Goal: Task Accomplishment & Management: Manage account settings

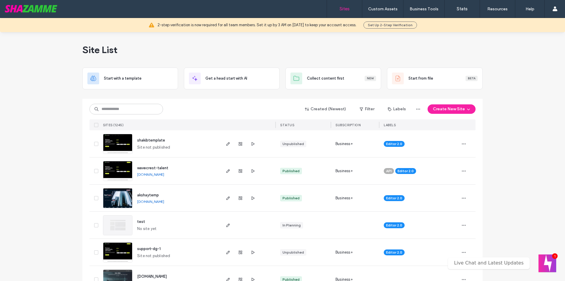
click at [127, 107] on input at bounding box center [127, 109] width 74 height 11
type input "*******"
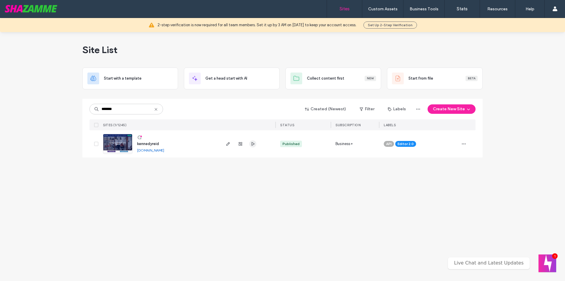
click at [254, 142] on icon "button" at bounding box center [253, 143] width 5 height 5
click at [226, 144] on icon "button" at bounding box center [228, 143] width 5 height 5
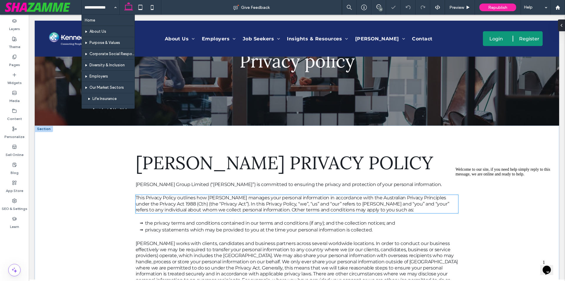
scroll to position [88, 0]
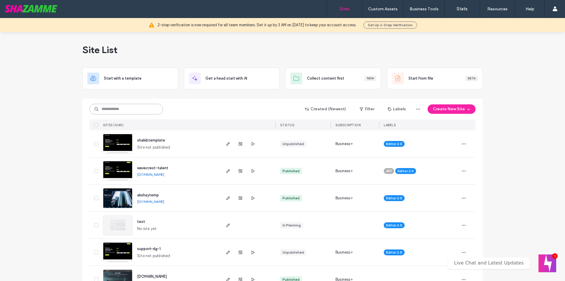
click at [125, 107] on input at bounding box center [127, 109] width 74 height 11
click at [131, 107] on input at bounding box center [127, 109] width 74 height 11
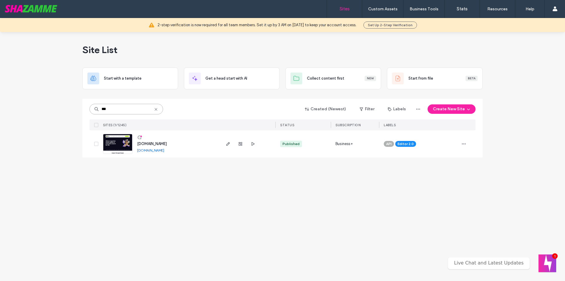
drag, startPoint x: 104, startPoint y: 110, endPoint x: 69, endPoint y: 110, distance: 34.7
click at [69, 110] on div "Site List Start with a template Get a head start with AI Collect content first …" at bounding box center [282, 156] width 565 height 249
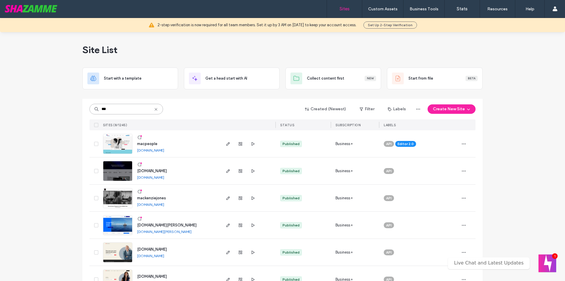
type input "***"
click at [222, 143] on div at bounding box center [248, 143] width 56 height 27
click at [229, 145] on span "button" at bounding box center [228, 143] width 7 height 7
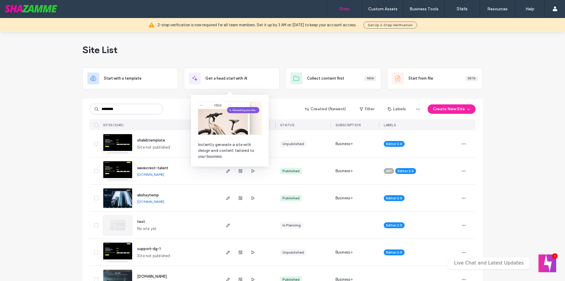
type input "********"
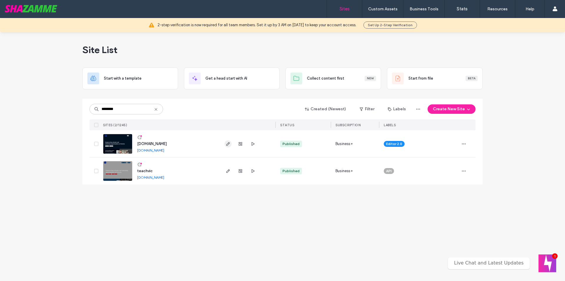
click at [225, 145] on span "button" at bounding box center [228, 143] width 7 height 7
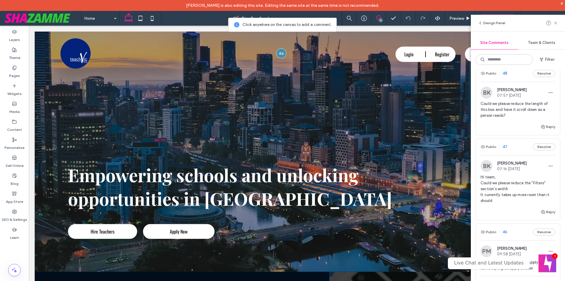
scroll to position [206, 0]
click at [557, 21] on icon at bounding box center [556, 23] width 5 height 5
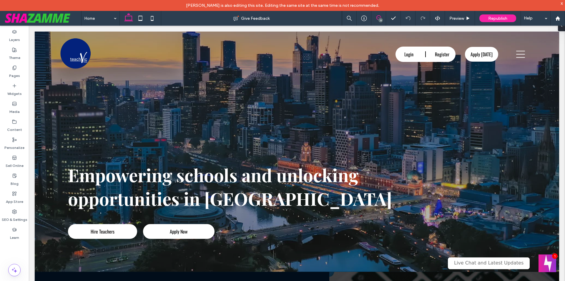
click at [379, 17] on icon at bounding box center [379, 17] width 5 height 5
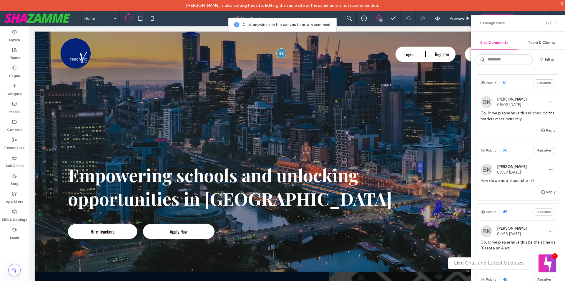
click at [557, 22] on use at bounding box center [555, 22] width 3 height 3
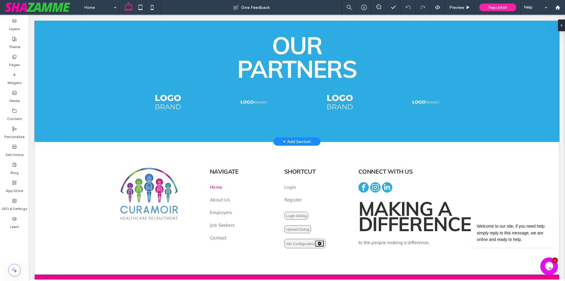
scroll to position [1902, 0]
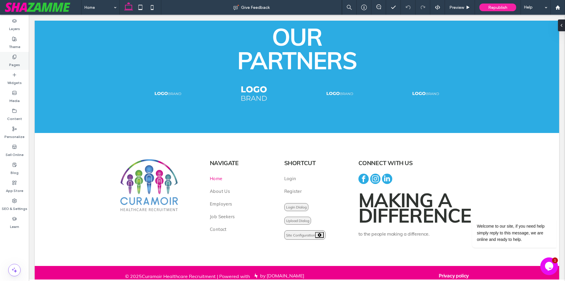
click at [15, 64] on label "Pages" at bounding box center [14, 63] width 11 height 8
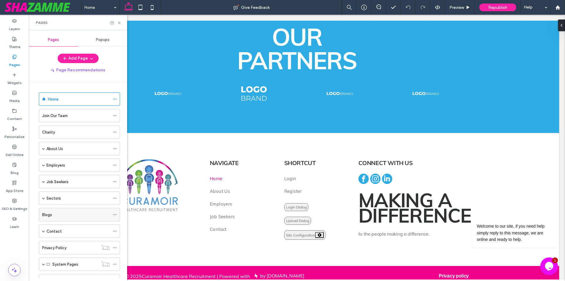
scroll to position [24, 0]
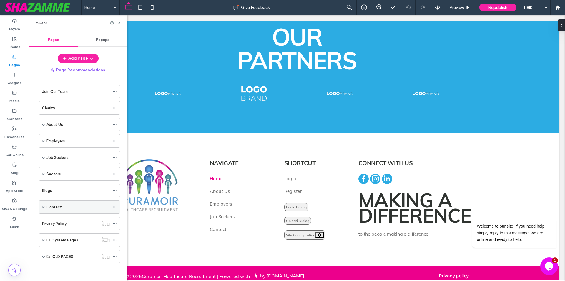
click at [69, 201] on div "Contact" at bounding box center [78, 206] width 63 height 13
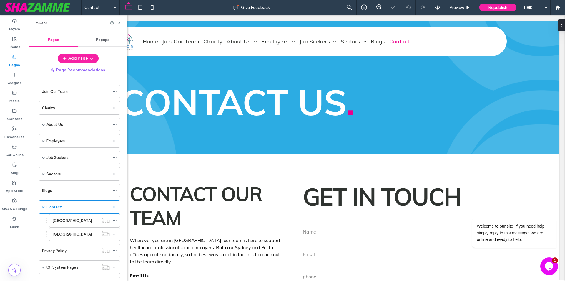
click at [361, 280] on input "tel" at bounding box center [383, 284] width 161 height 9
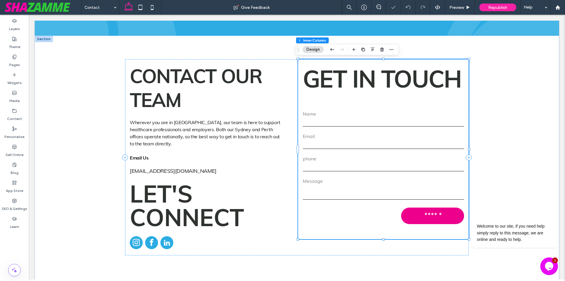
scroll to position [118, 0]
click at [361, 168] on input "tel" at bounding box center [383, 166] width 161 height 9
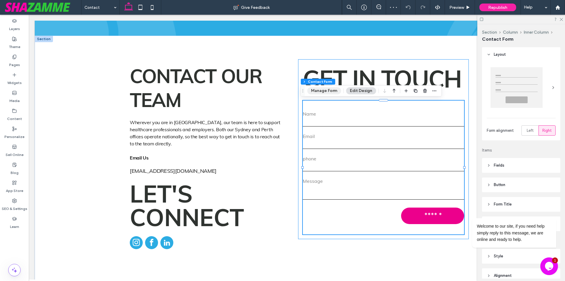
click at [325, 91] on button "Manage Form" at bounding box center [324, 90] width 34 height 7
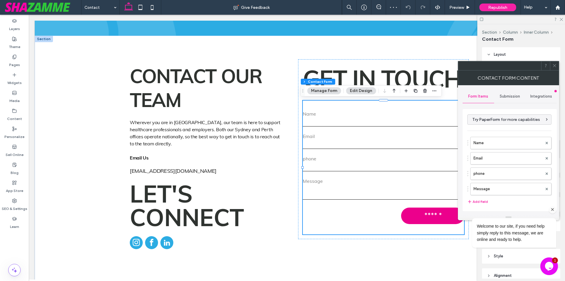
type input "******"
click at [508, 96] on span "Submission" at bounding box center [510, 96] width 20 height 5
click at [510, 119] on label "New submission notification" at bounding box center [510, 124] width 79 height 12
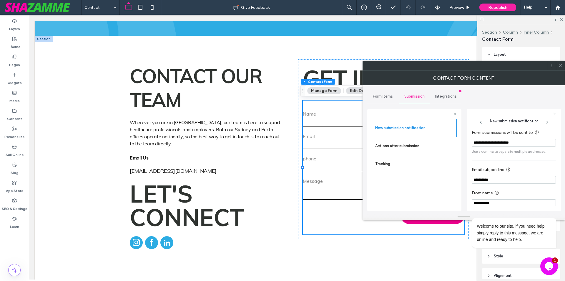
click at [560, 66] on icon at bounding box center [561, 65] width 4 height 4
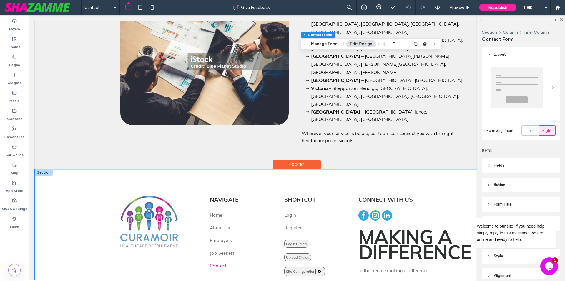
scroll to position [503, 0]
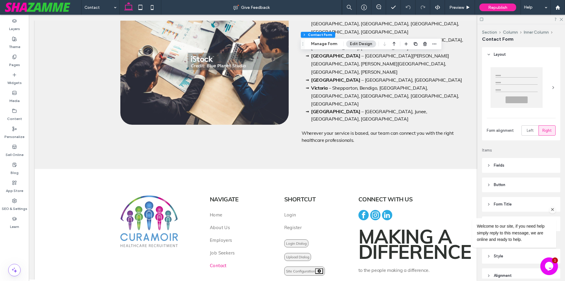
click at [552, 210] on icon "Chat attention grabber" at bounding box center [552, 209] width 5 height 5
click at [5, 63] on div "Pages" at bounding box center [14, 61] width 29 height 18
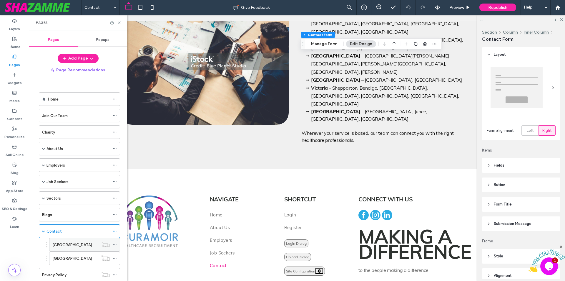
scroll to position [51, 0]
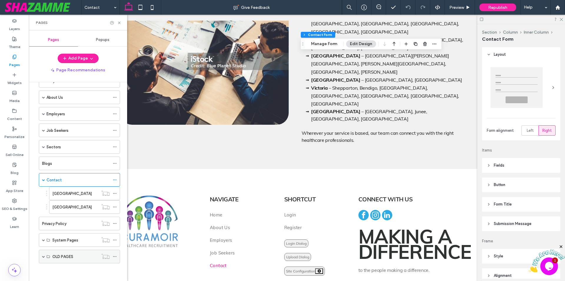
click at [42, 256] on span at bounding box center [43, 256] width 3 height 3
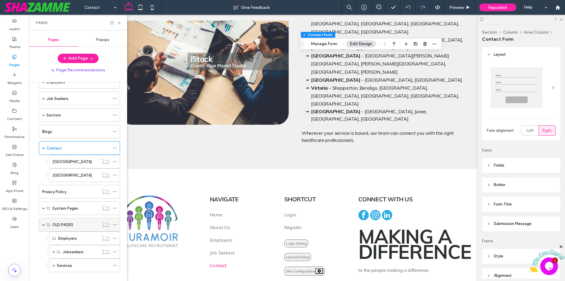
scroll to position [92, 0]
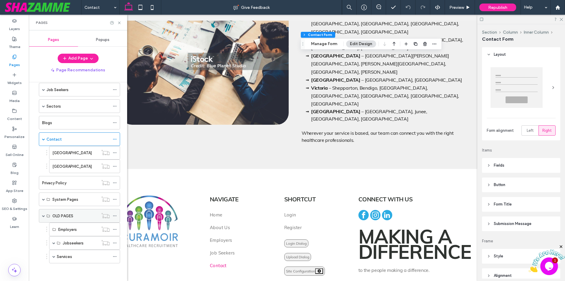
click at [43, 214] on span at bounding box center [43, 215] width 3 height 13
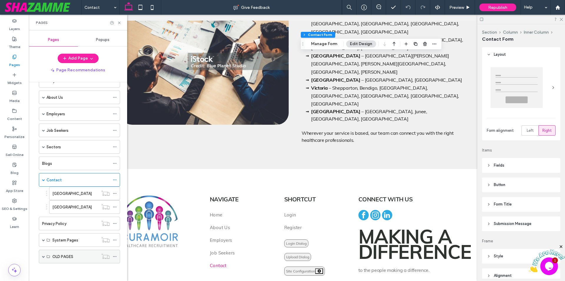
scroll to position [51, 0]
click at [42, 239] on span at bounding box center [43, 239] width 3 height 3
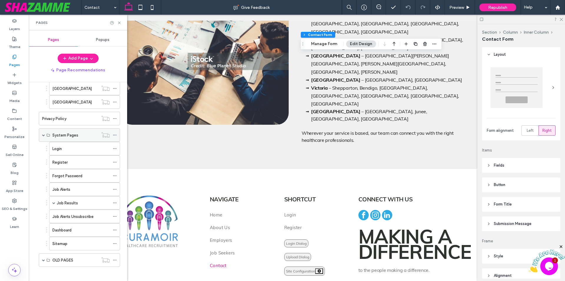
scroll to position [160, 0]
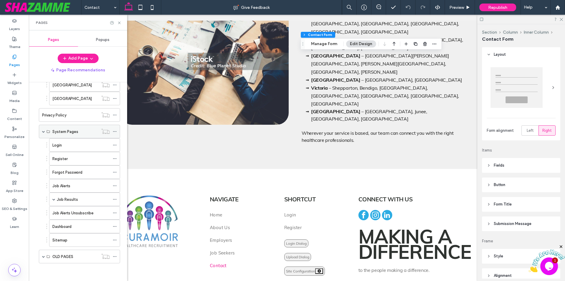
click at [44, 131] on span at bounding box center [43, 131] width 3 height 3
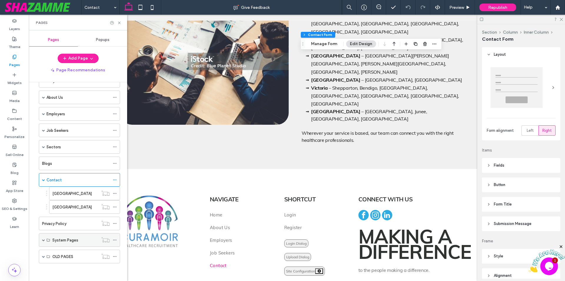
scroll to position [51, 0]
click at [44, 180] on span at bounding box center [43, 179] width 3 height 3
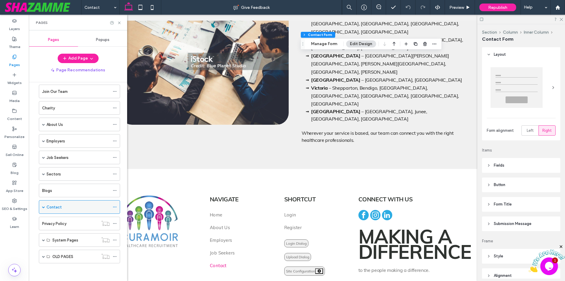
scroll to position [24, 0]
click at [44, 207] on span at bounding box center [43, 206] width 3 height 3
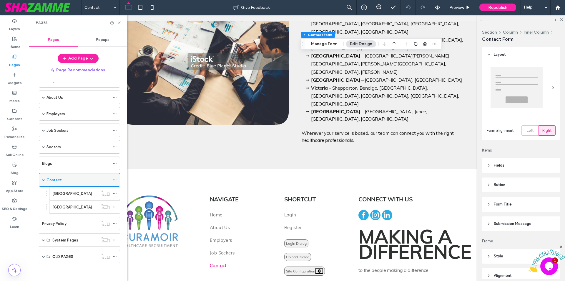
click at [44, 180] on span at bounding box center [43, 179] width 3 height 3
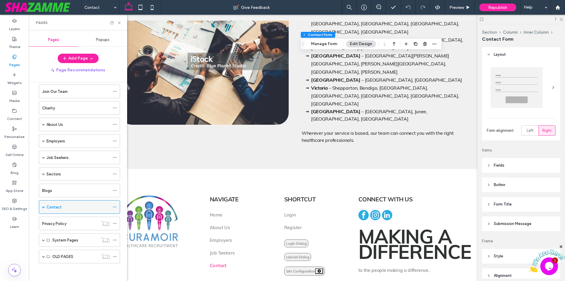
scroll to position [24, 0]
click at [44, 174] on span at bounding box center [43, 173] width 3 height 3
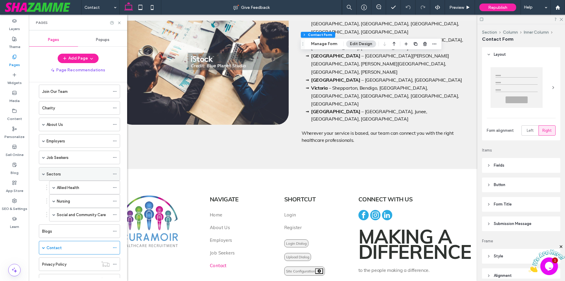
scroll to position [51, 0]
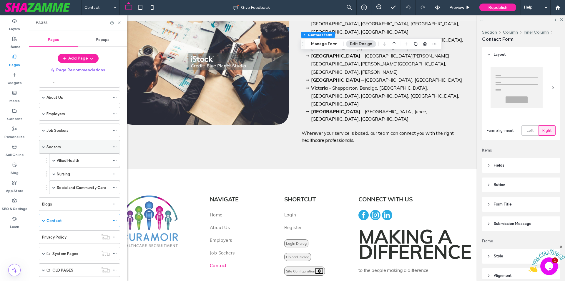
click at [44, 147] on span at bounding box center [43, 146] width 3 height 3
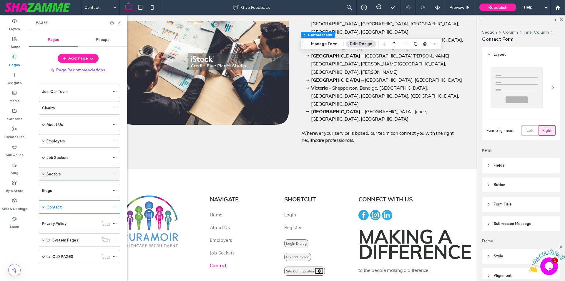
scroll to position [24, 0]
click at [44, 157] on span at bounding box center [43, 157] width 3 height 3
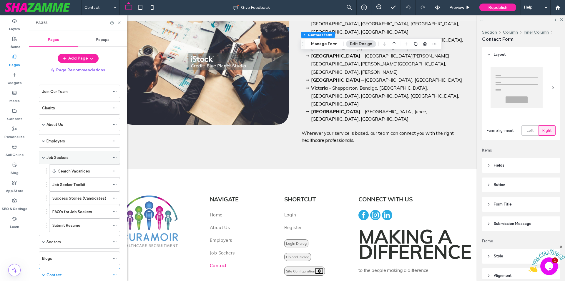
scroll to position [51, 0]
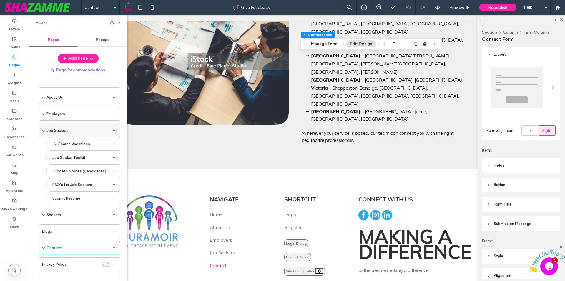
click at [42, 130] on span at bounding box center [43, 130] width 3 height 3
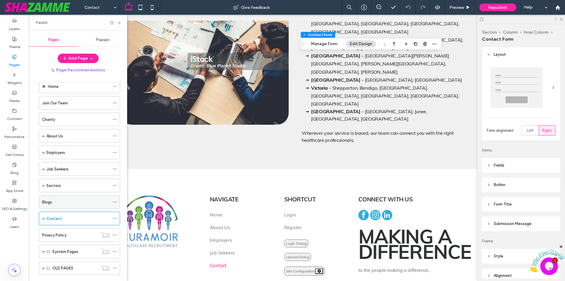
scroll to position [24, 0]
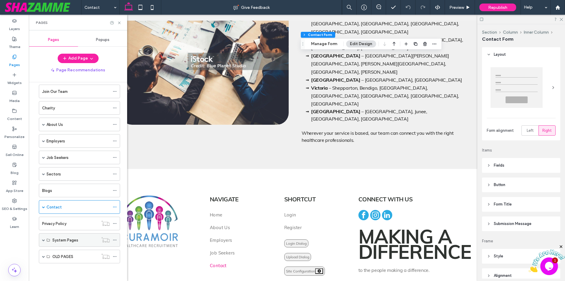
click at [43, 241] on span at bounding box center [43, 239] width 3 height 13
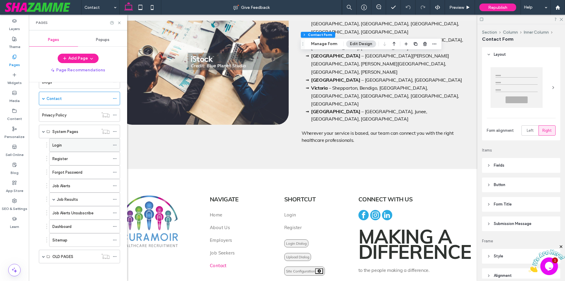
click at [62, 149] on div "Login" at bounding box center [80, 144] width 57 height 13
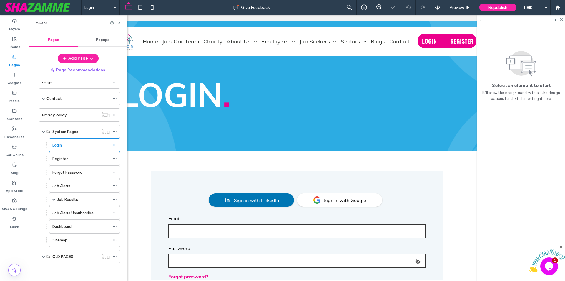
click at [64, 158] on label "Register" at bounding box center [59, 158] width 15 height 10
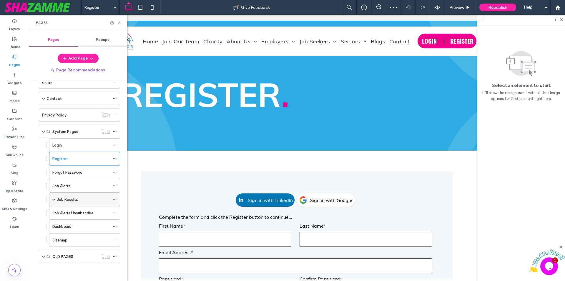
click at [68, 201] on label "Job Results" at bounding box center [67, 199] width 21 height 10
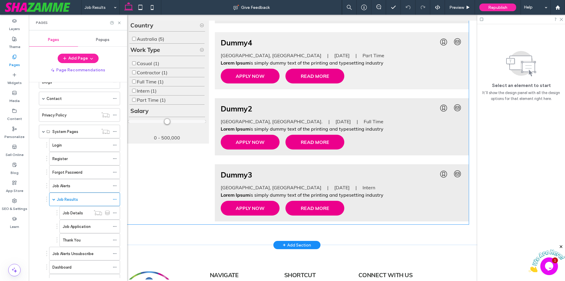
scroll to position [383, 0]
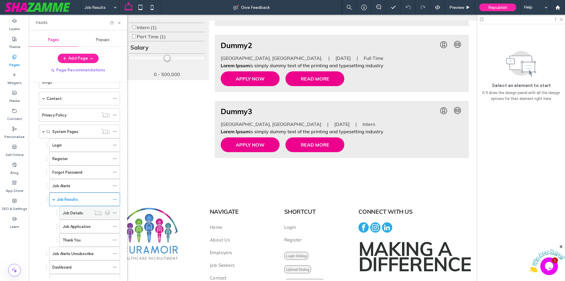
click at [81, 213] on label "Job Details" at bounding box center [73, 213] width 20 height 10
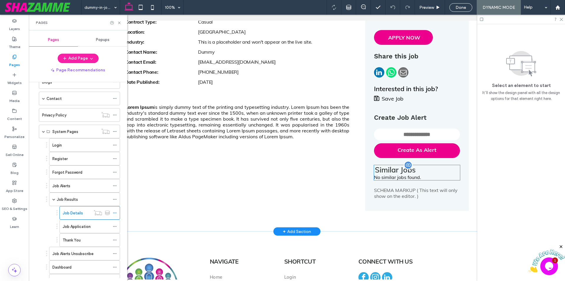
scroll to position [118, 0]
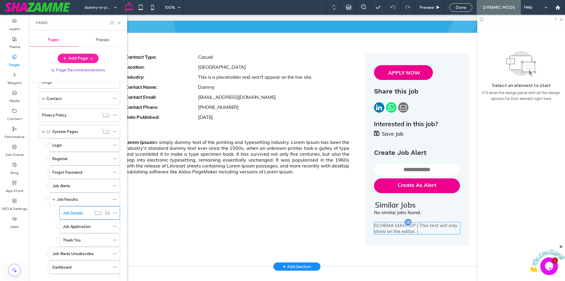
type input "**********"
click at [400, 230] on div "SCHEMA MARKUP ( This text will only show on the editor. )" at bounding box center [417, 228] width 86 height 12
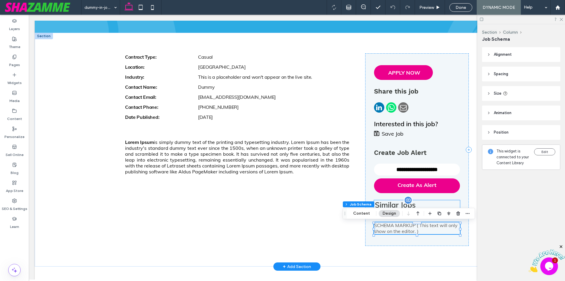
click at [389, 203] on h3 "Similar Jobs" at bounding box center [417, 204] width 86 height 9
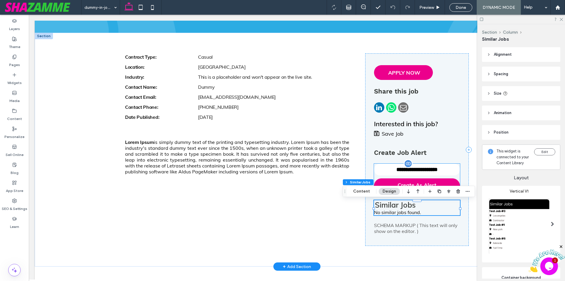
click at [388, 168] on input "**********" at bounding box center [417, 169] width 86 height 12
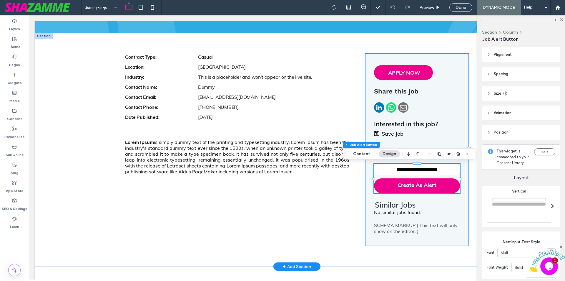
click at [391, 236] on div "**********" at bounding box center [417, 149] width 104 height 192
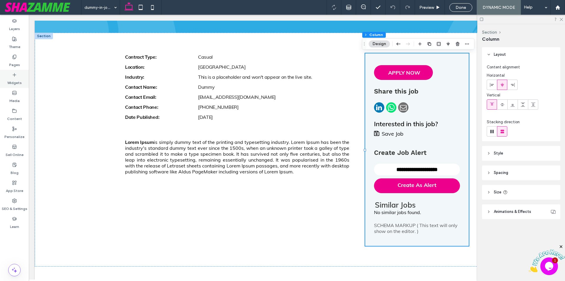
click at [14, 78] on label "Widgets" at bounding box center [14, 81] width 14 height 8
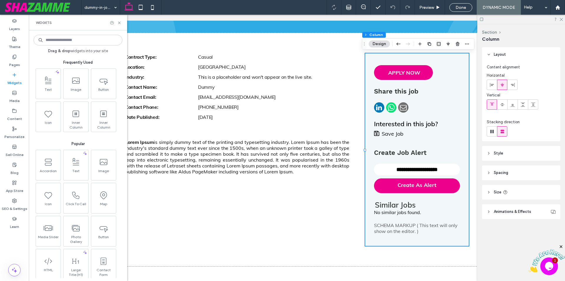
click at [74, 42] on input at bounding box center [78, 40] width 89 height 11
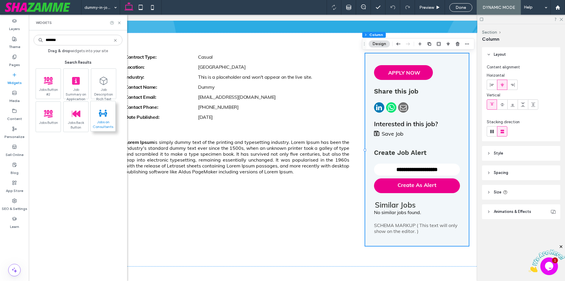
type input "*******"
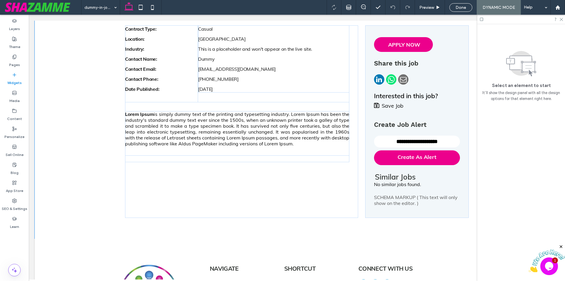
scroll to position [158, 0]
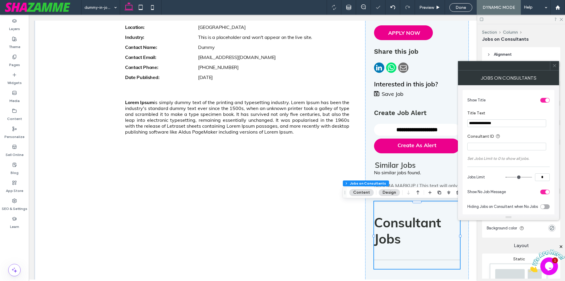
click at [554, 67] on use at bounding box center [554, 65] width 3 height 3
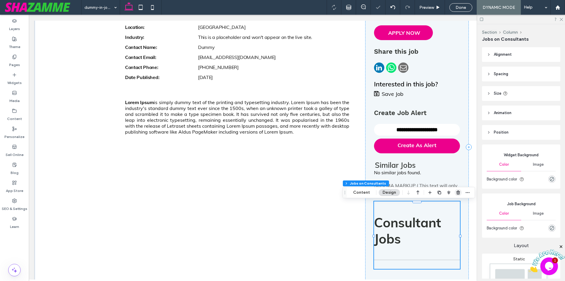
click at [456, 191] on icon "button" at bounding box center [458, 192] width 5 height 5
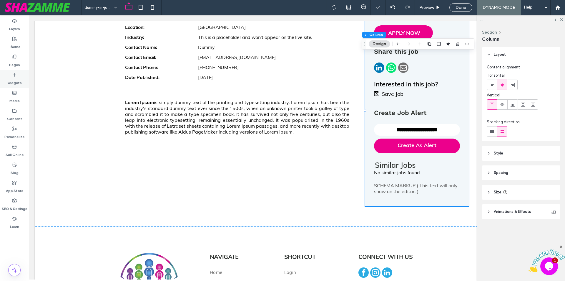
click at [16, 79] on label "Widgets" at bounding box center [14, 81] width 14 height 8
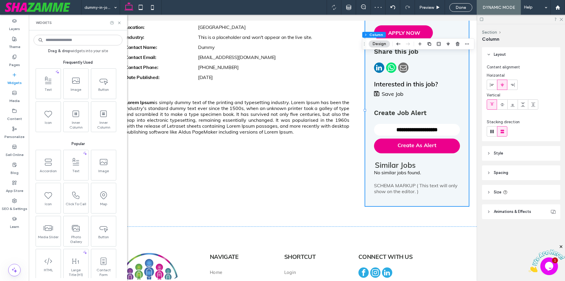
click at [79, 42] on input at bounding box center [78, 40] width 89 height 11
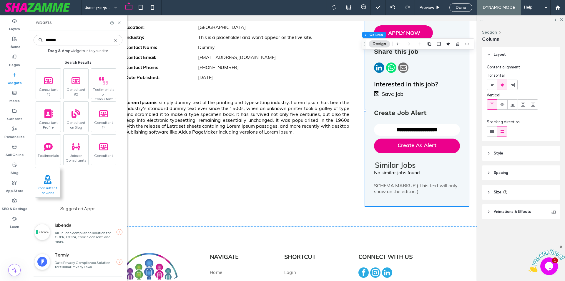
type input "*******"
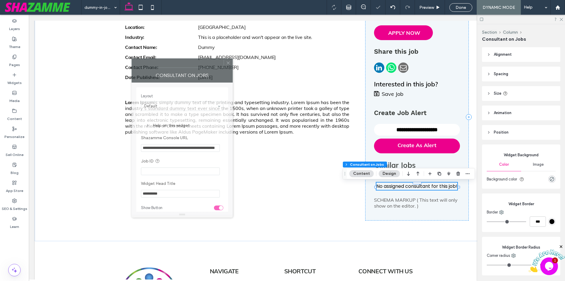
drag, startPoint x: 511, startPoint y: 67, endPoint x: 167, endPoint y: 64, distance: 344.8
click at [167, 64] on div at bounding box center [178, 63] width 92 height 9
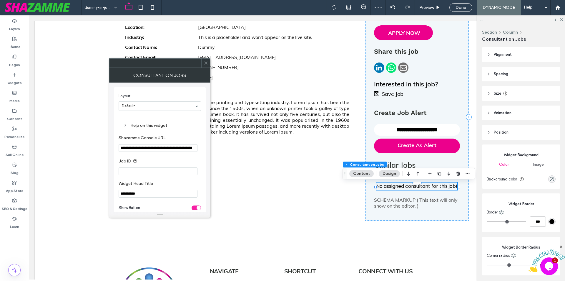
click at [204, 65] on icon at bounding box center [206, 63] width 4 height 4
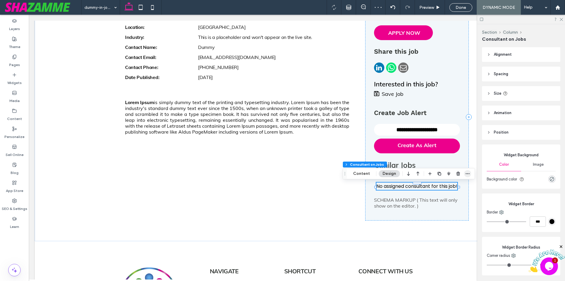
click at [467, 172] on icon "button" at bounding box center [468, 173] width 5 height 5
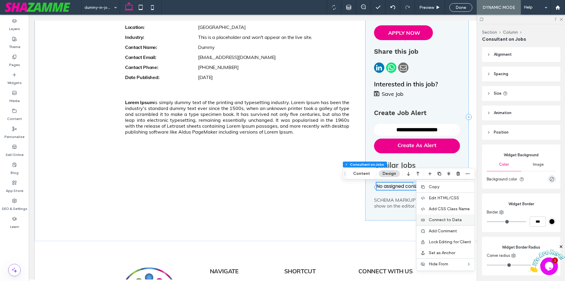
click at [451, 222] on div "Connect to Data" at bounding box center [446, 219] width 58 height 11
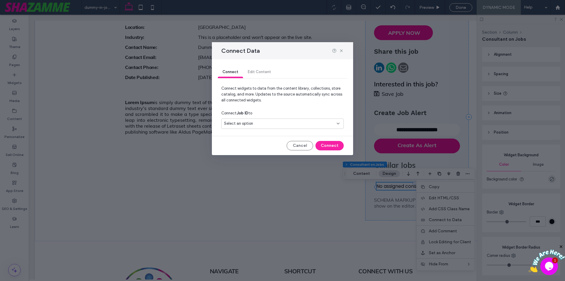
click at [244, 123] on span "Select an option" at bounding box center [238, 123] width 29 height 6
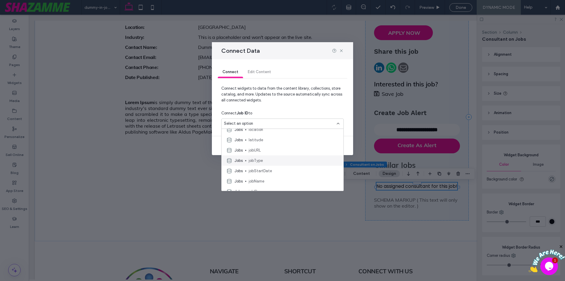
scroll to position [559, 0]
click at [280, 161] on span "jobID" at bounding box center [294, 162] width 90 height 6
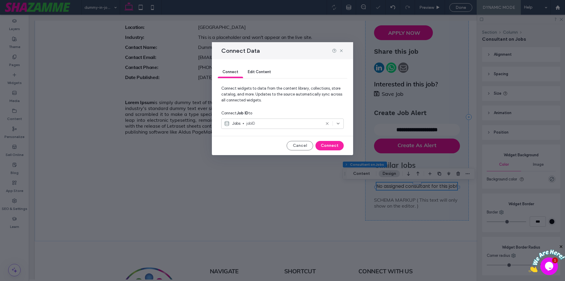
click at [332, 140] on div "Connect Edit Content Connect widgets to data from the content library, collecti…" at bounding box center [282, 107] width 141 height 96
click at [332, 147] on button "Connect" at bounding box center [330, 145] width 28 height 9
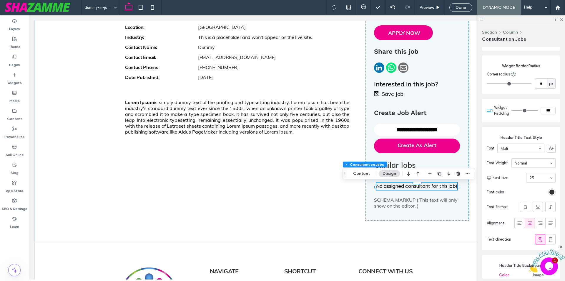
scroll to position [206, 0]
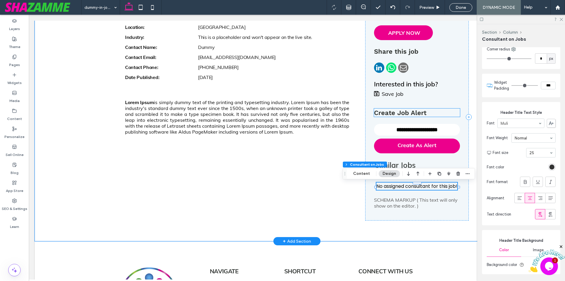
click at [420, 112] on strong "Create Job Alert" at bounding box center [400, 112] width 52 height 7
click at [420, 112] on div "Create Job Alert" at bounding box center [417, 112] width 86 height 8
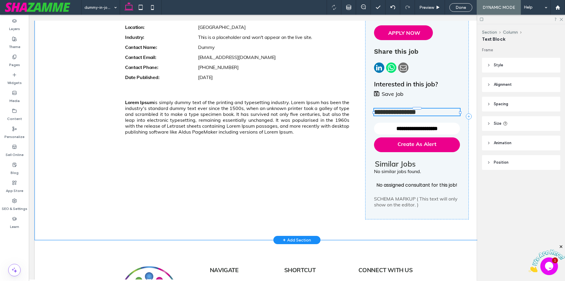
type input "*********"
type input "**"
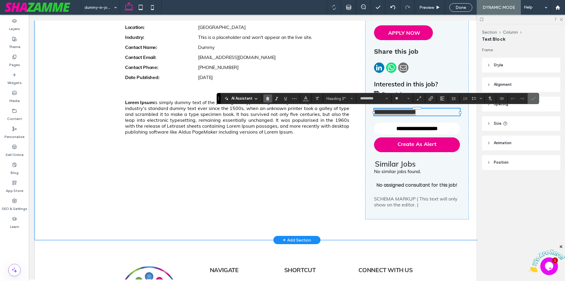
click at [533, 97] on icon "Confirm" at bounding box center [533, 98] width 5 height 5
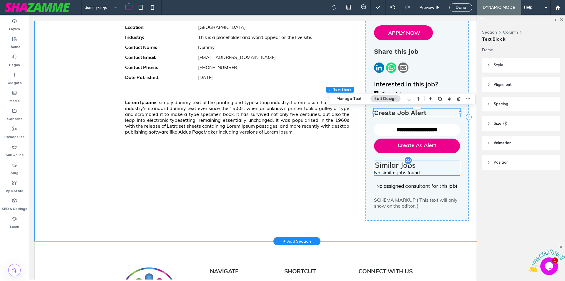
click at [432, 169] on h3 "Similar Jobs" at bounding box center [417, 164] width 86 height 9
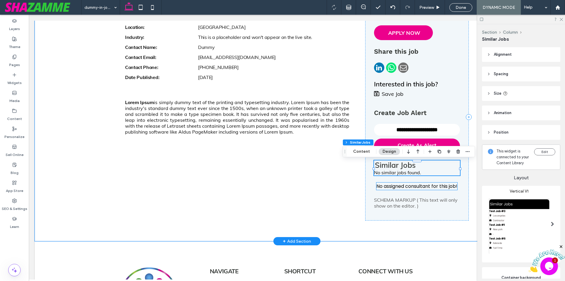
click at [431, 190] on div "No assigned consultant for this job!" at bounding box center [417, 185] width 81 height 7
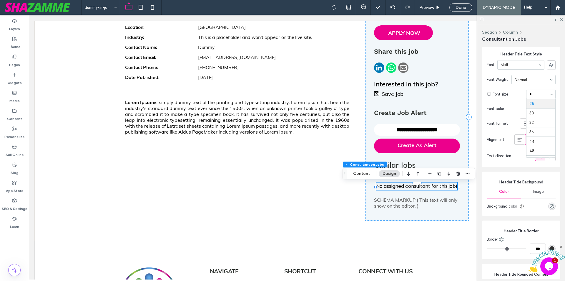
scroll to position [0, 0]
type input "**"
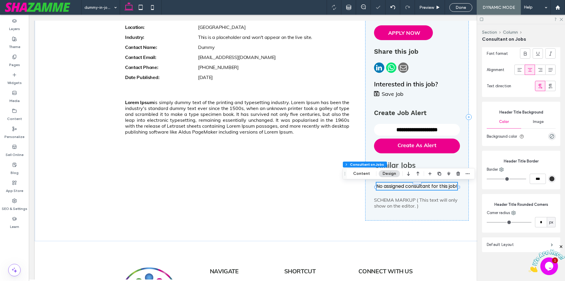
scroll to position [370, 0]
click at [497, 244] on label "Default Layout" at bounding box center [519, 245] width 64 height 12
click at [498, 242] on label "Default Layout" at bounding box center [519, 245] width 64 height 12
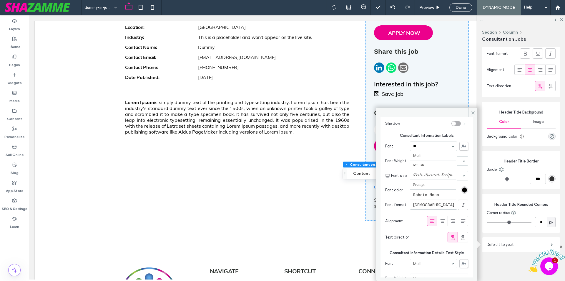
scroll to position [0, 0]
type input "***"
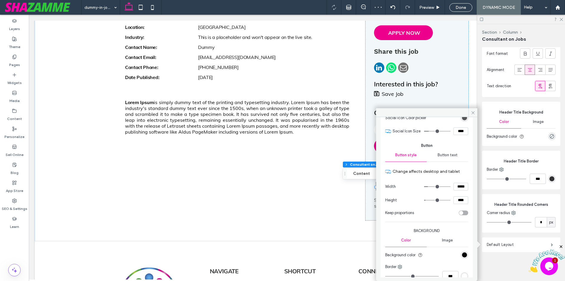
scroll to position [442, 0]
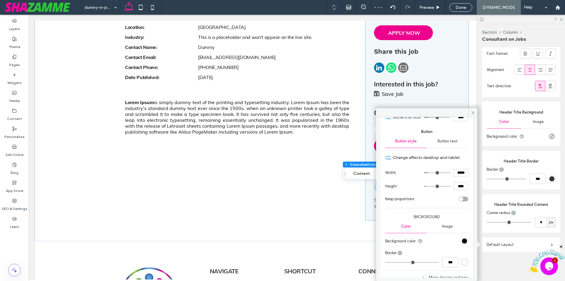
click at [445, 142] on div "Button text" at bounding box center [448, 141] width 42 height 13
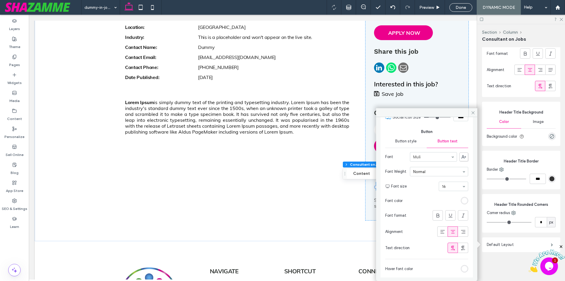
click at [408, 143] on span "Button style" at bounding box center [405, 141] width 21 height 5
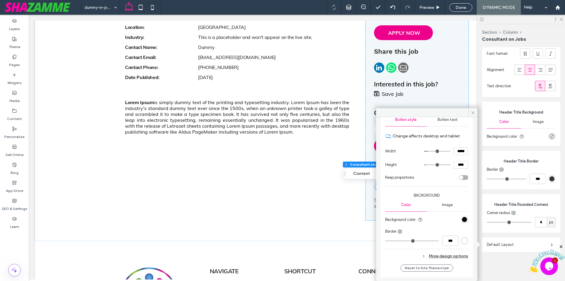
scroll to position [468, 0]
click at [451, 255] on div "More design options" at bounding box center [426, 256] width 83 height 8
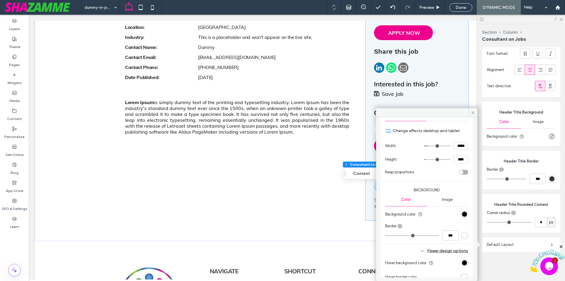
scroll to position [538, 0]
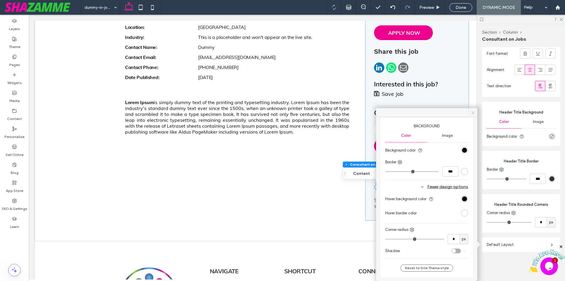
click at [471, 113] on icon at bounding box center [473, 112] width 4 height 4
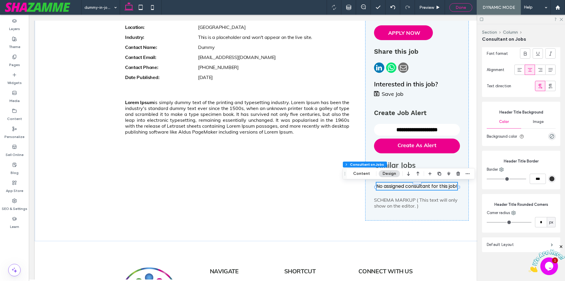
click at [456, 9] on div "Done" at bounding box center [461, 7] width 22 height 5
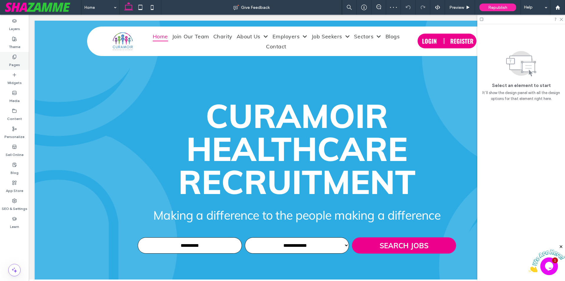
click at [17, 63] on label "Pages" at bounding box center [14, 63] width 11 height 8
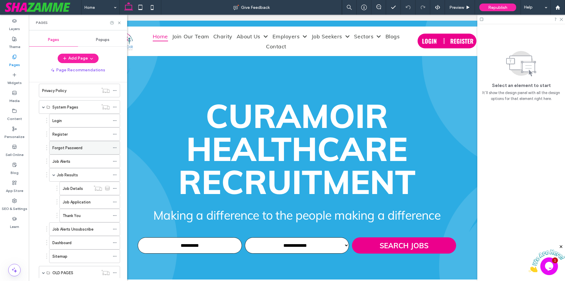
scroll to position [144, 0]
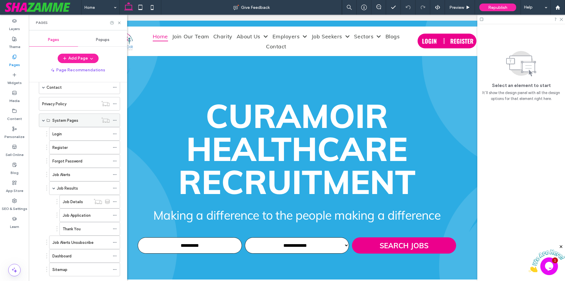
click at [43, 120] on span at bounding box center [43, 120] width 3 height 3
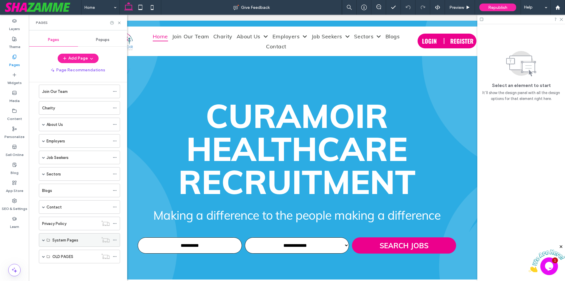
scroll to position [24, 0]
click at [45, 240] on div "System Pages" at bounding box center [79, 240] width 81 height 14
click at [44, 240] on span at bounding box center [43, 239] width 3 height 3
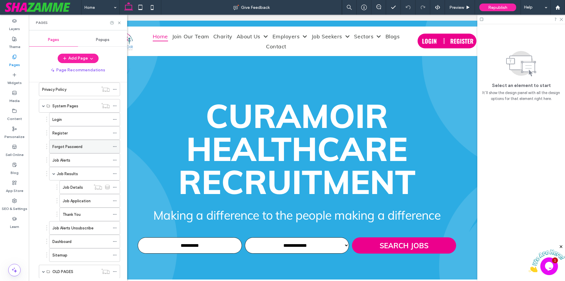
scroll to position [144, 0]
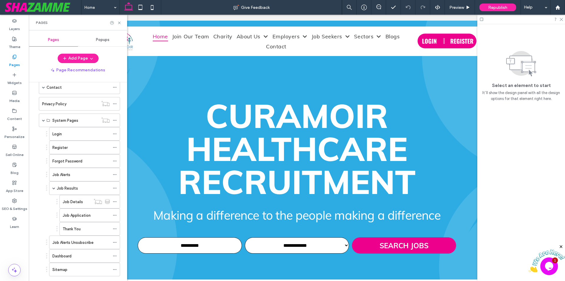
click at [44, 120] on span at bounding box center [43, 120] width 3 height 3
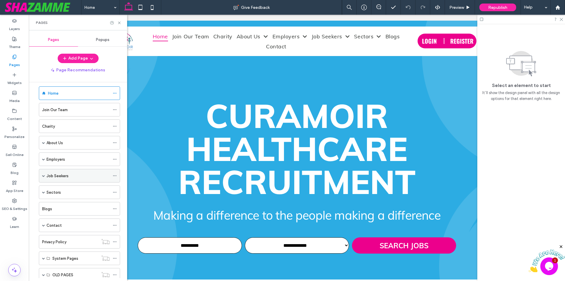
scroll to position [0, 0]
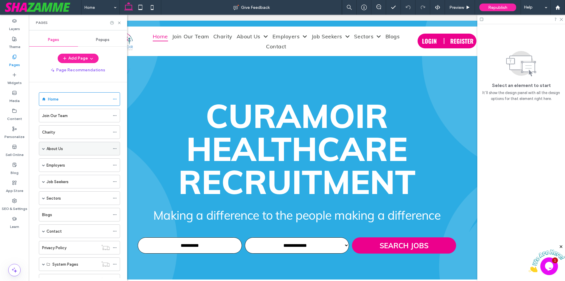
click at [43, 148] on span at bounding box center [43, 148] width 3 height 3
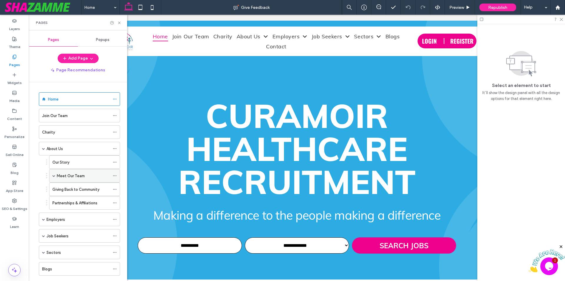
click at [72, 175] on label "Meet Our Team" at bounding box center [71, 175] width 28 height 10
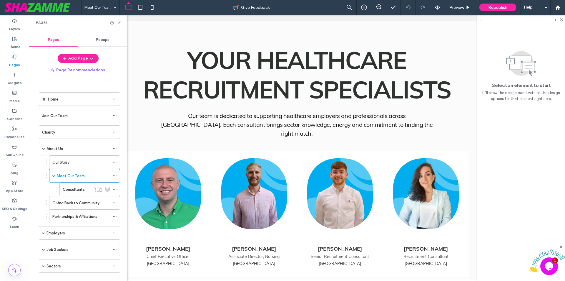
scroll to position [147, 0]
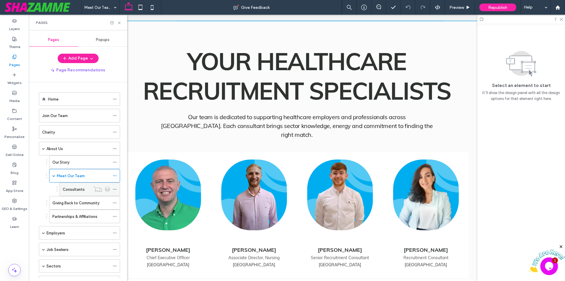
click at [115, 188] on icon at bounding box center [115, 189] width 4 height 4
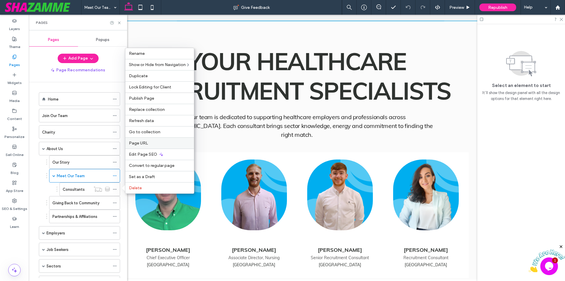
click at [147, 143] on label "Page URL" at bounding box center [160, 142] width 62 height 5
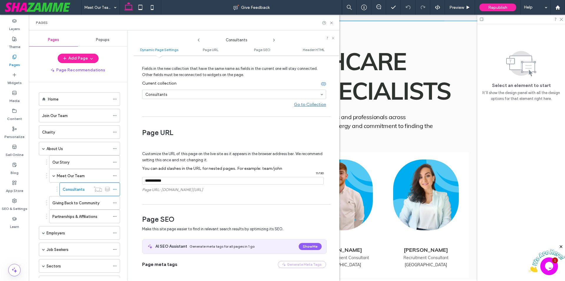
scroll to position [59, 0]
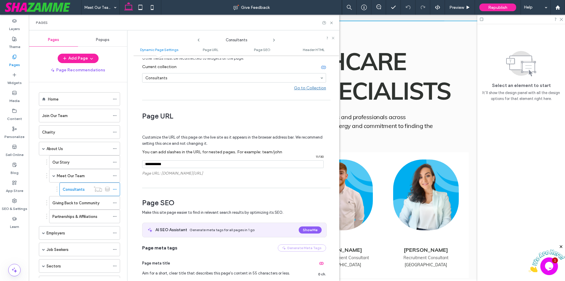
click at [183, 165] on input "notEmpty" at bounding box center [233, 164] width 182 height 8
type input "**********"
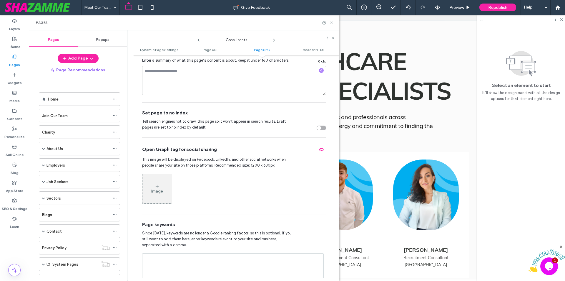
scroll to position [412, 0]
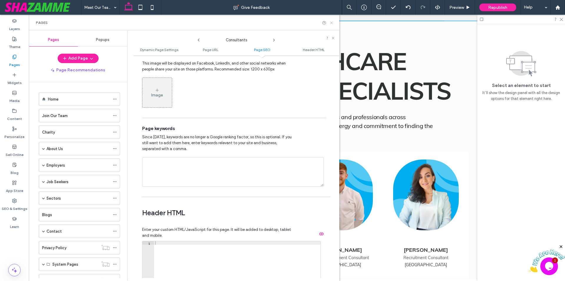
click at [330, 23] on icon at bounding box center [331, 23] width 4 height 4
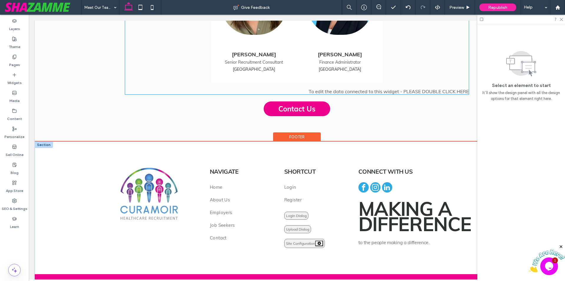
scroll to position [748, 0]
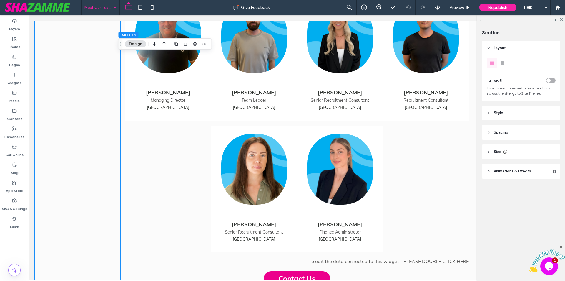
scroll to position [513, 0]
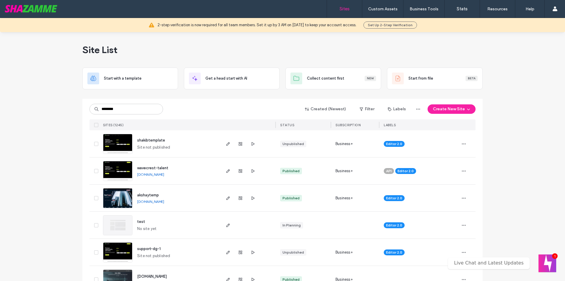
type input "********"
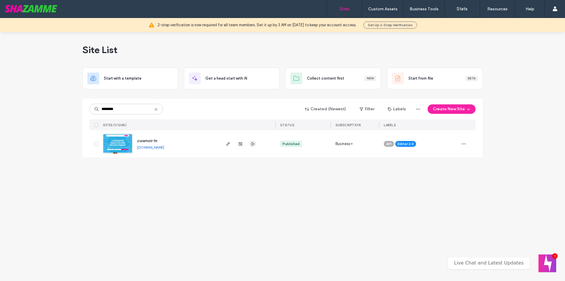
click at [251, 143] on icon "button" at bounding box center [253, 143] width 5 height 5
click at [227, 145] on icon "button" at bounding box center [228, 143] width 5 height 5
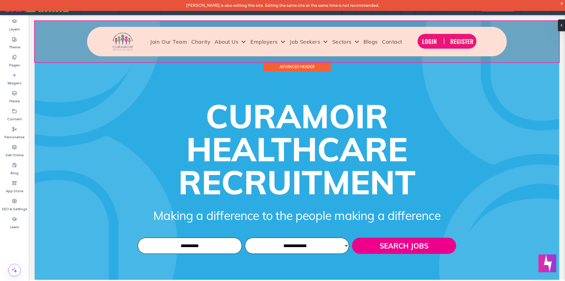
click at [108, 30] on div at bounding box center [297, 41] width 525 height 41
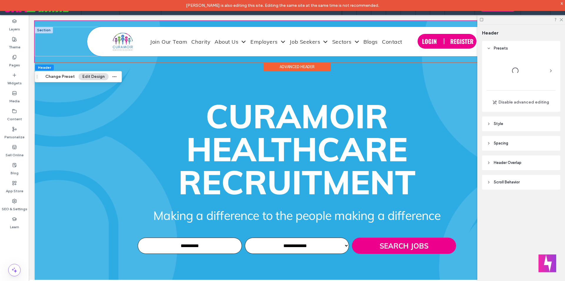
click at [96, 30] on div "Join Our Team Charity About Us Our Story Meet Our Team Giving Back to Community…" at bounding box center [297, 41] width 420 height 29
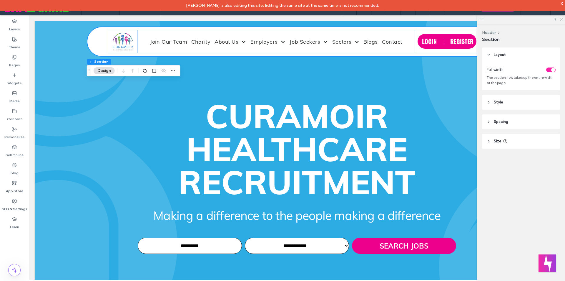
drag, startPoint x: 561, startPoint y: 20, endPoint x: 518, endPoint y: 8, distance: 44.5
click at [561, 20] on icon at bounding box center [561, 19] width 4 height 4
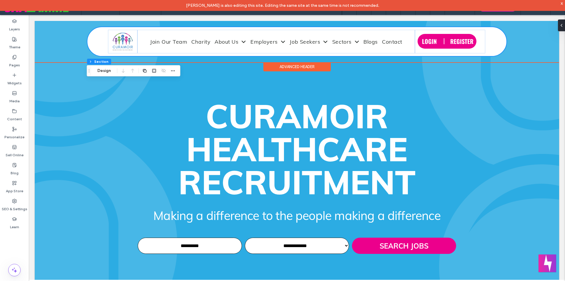
click at [157, 29] on div "Join Our Team Charity About Us Our Story Meet Our Team Giving Back to Community…" at bounding box center [297, 41] width 420 height 29
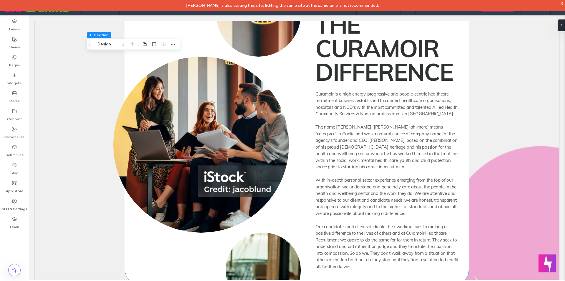
scroll to position [324, 0]
click at [357, 67] on span "The Curamoir Difference" at bounding box center [385, 48] width 138 height 77
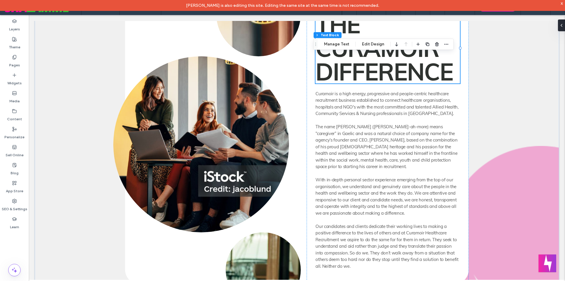
click at [357, 67] on span "The Curamoir Difference" at bounding box center [385, 48] width 138 height 77
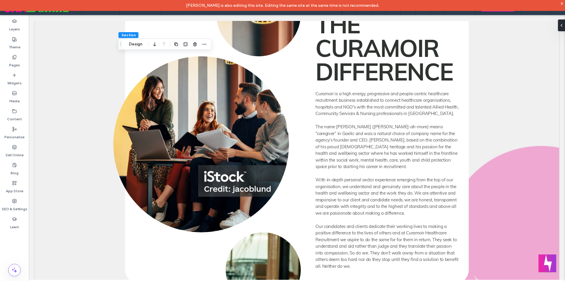
scroll to position [224, 0]
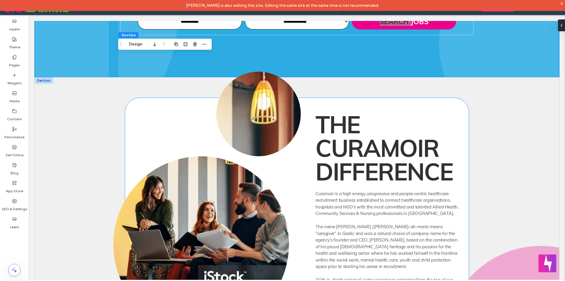
click at [350, 161] on span "The Curamoir Difference" at bounding box center [385, 148] width 138 height 77
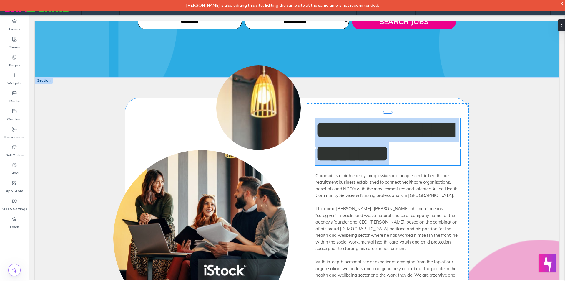
type input "****"
type input "**"
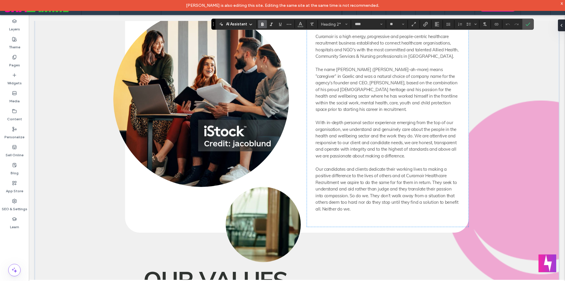
scroll to position [371, 0]
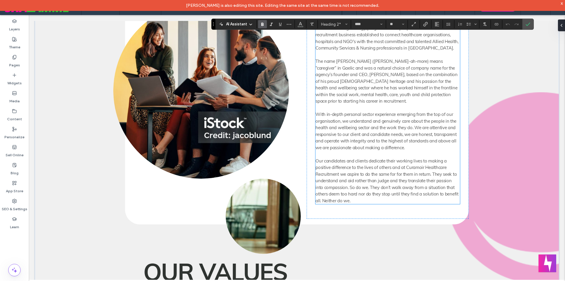
click at [352, 141] on span "Curamoir is a high energy, progressive and people-centric healthcare recruitmen…" at bounding box center [387, 114] width 143 height 178
click at [352, 141] on div "Curamoir is a high energy, progressive and people-centric healthcare recruitmen…" at bounding box center [388, 114] width 145 height 179
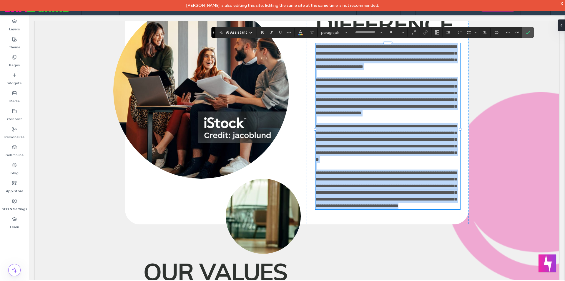
type input "****"
type input "**"
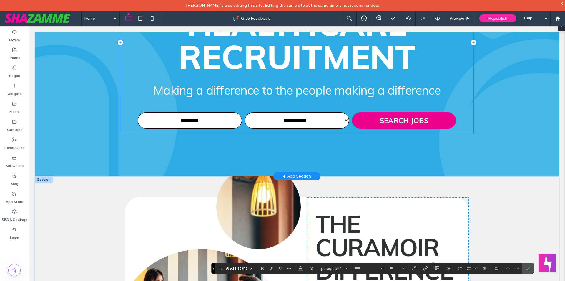
scroll to position [0, 0]
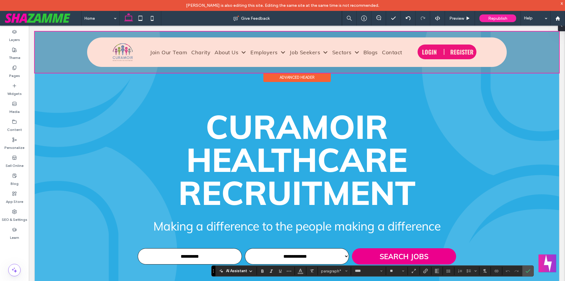
click at [118, 53] on div at bounding box center [297, 52] width 525 height 41
click at [118, 53] on img at bounding box center [123, 52] width 20 height 18
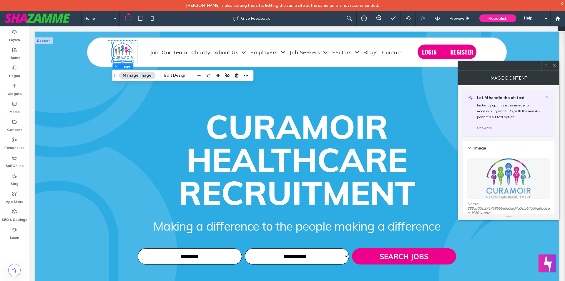
click at [555, 67] on icon at bounding box center [555, 65] width 4 height 4
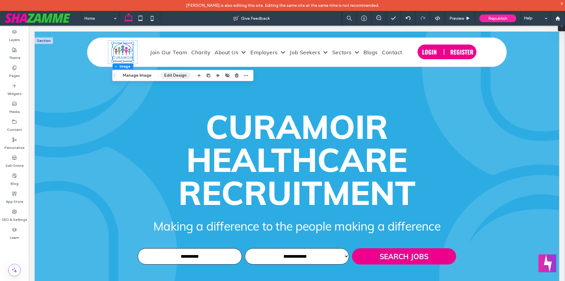
click at [175, 74] on button "Edit Design" at bounding box center [175, 75] width 30 height 7
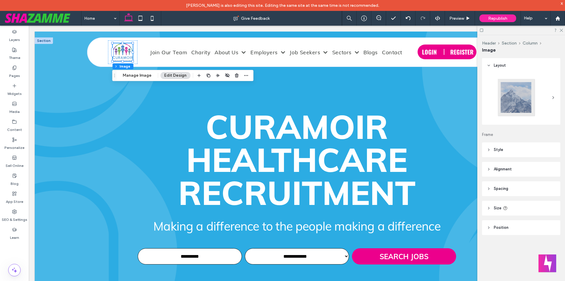
click at [513, 145] on header "Style" at bounding box center [521, 149] width 78 height 15
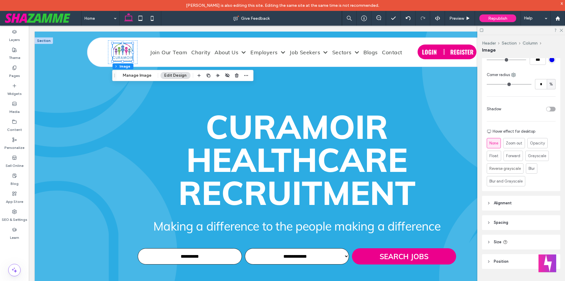
scroll to position [198, 0]
click at [517, 196] on header "Alignment" at bounding box center [521, 200] width 78 height 15
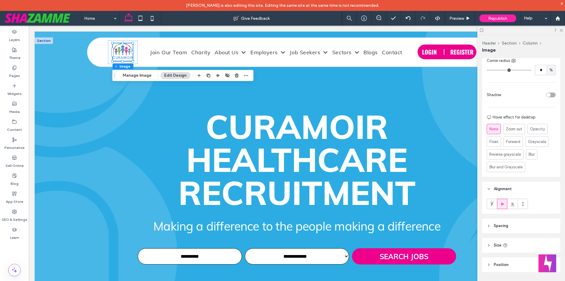
scroll to position [215, 0]
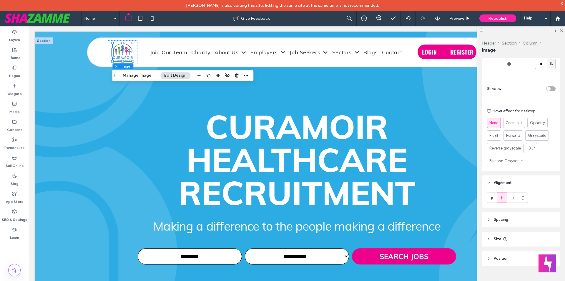
click at [514, 220] on header "Spacing" at bounding box center [521, 219] width 78 height 15
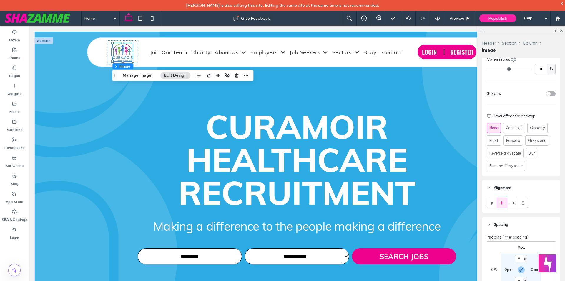
scroll to position [33, 0]
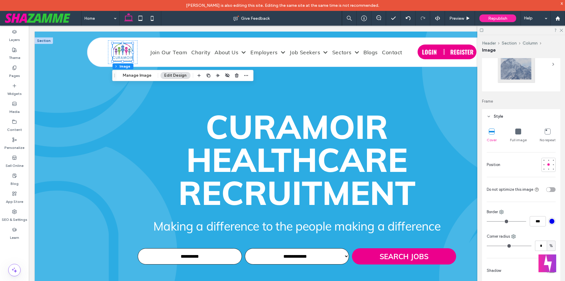
click at [516, 132] on icon at bounding box center [519, 131] width 6 height 6
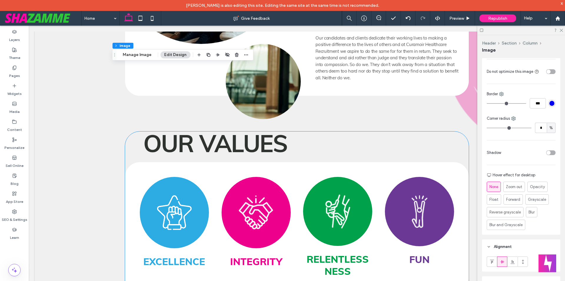
scroll to position [589, 0]
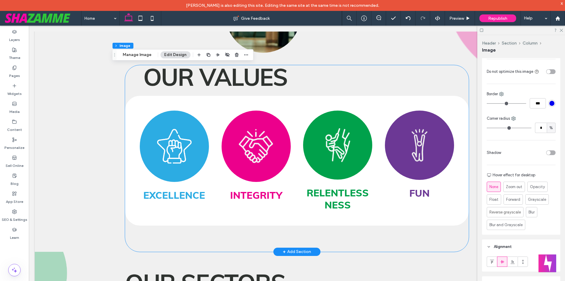
click at [352, 97] on div "eb393543d56f14ee39cd1123eb6a897a24938459 Excellence Integrity Relentlessness Fun" at bounding box center [297, 161] width 344 height 130
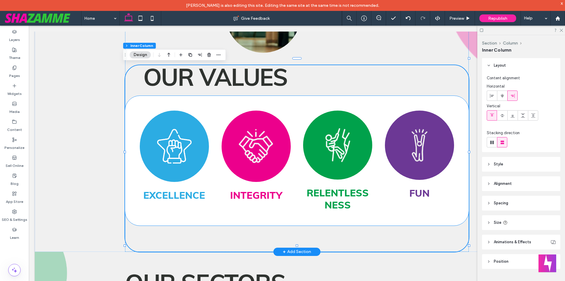
click at [341, 190] on span "Relentlessness" at bounding box center [338, 198] width 62 height 24
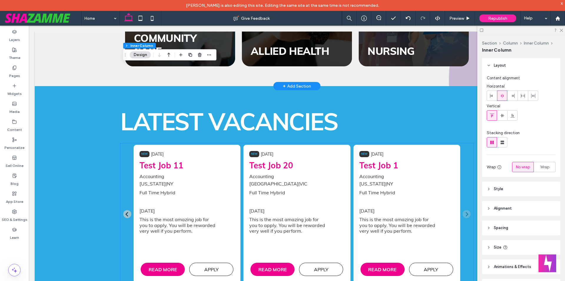
scroll to position [1119, 0]
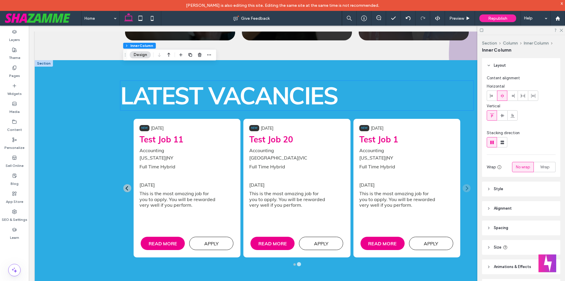
click at [144, 94] on span "Latest Vacancies" at bounding box center [229, 95] width 218 height 29
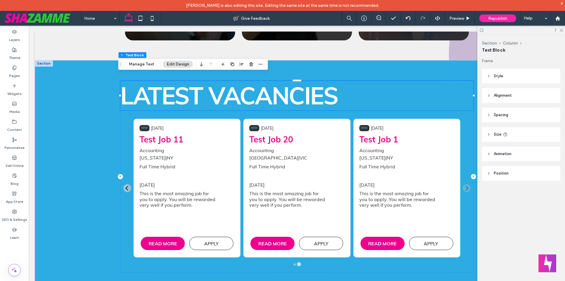
click at [392, 90] on h2 "Latest Vacancies" at bounding box center [296, 95] width 353 height 29
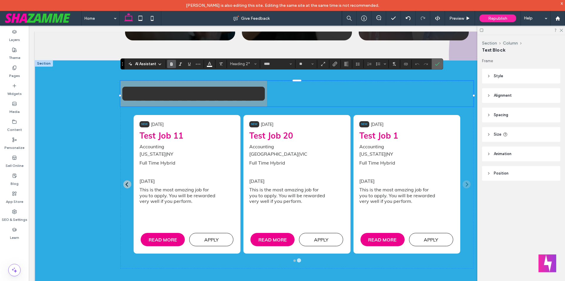
drag, startPoint x: 438, startPoint y: 66, endPoint x: 409, endPoint y: 44, distance: 36.5
click at [438, 66] on span "Confirm" at bounding box center [437, 64] width 5 height 10
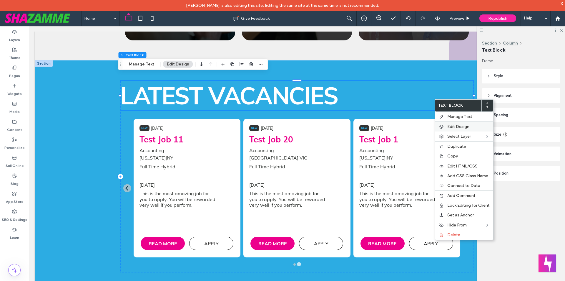
click at [459, 126] on span "Edit Design" at bounding box center [459, 126] width 22 height 5
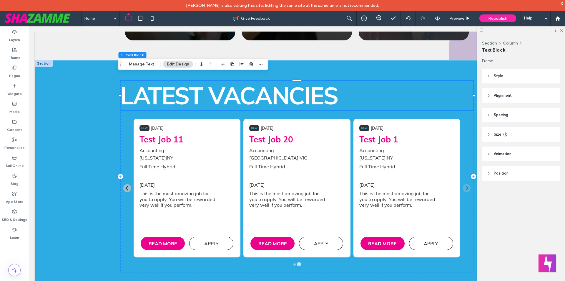
click at [513, 76] on header "Style" at bounding box center [521, 76] width 78 height 15
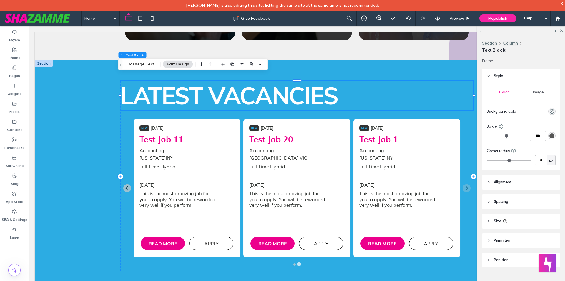
click at [513, 76] on header "Style" at bounding box center [521, 76] width 78 height 15
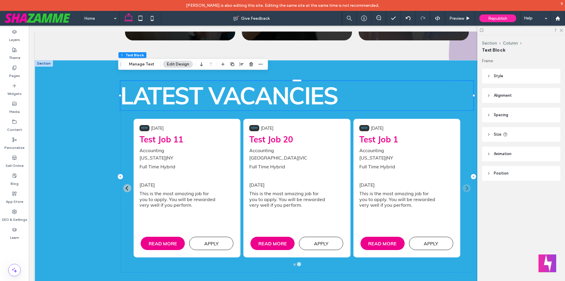
click at [520, 116] on header "Spacing" at bounding box center [521, 114] width 78 height 15
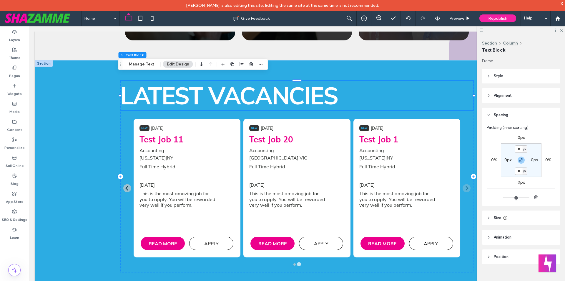
click at [508, 158] on label "0px" at bounding box center [508, 159] width 7 height 5
drag, startPoint x: 520, startPoint y: 158, endPoint x: 515, endPoint y: 158, distance: 4.7
click at [520, 158] on icon "button" at bounding box center [521, 160] width 5 height 5
click at [506, 159] on input "*" at bounding box center [506, 159] width 8 height 7
type input "**"
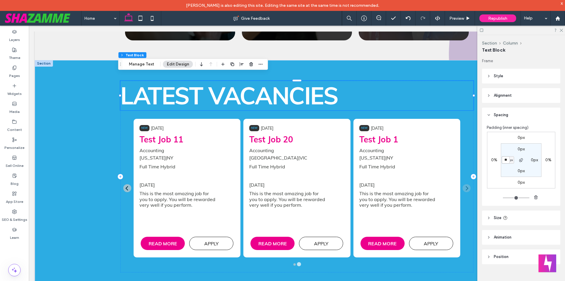
type input "**"
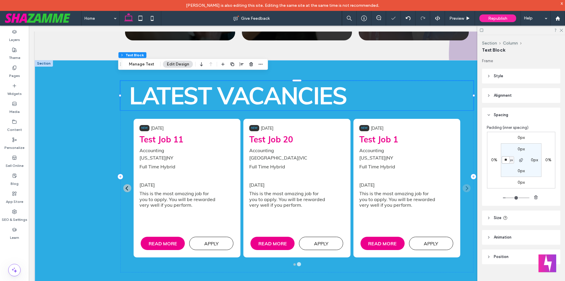
type input "**"
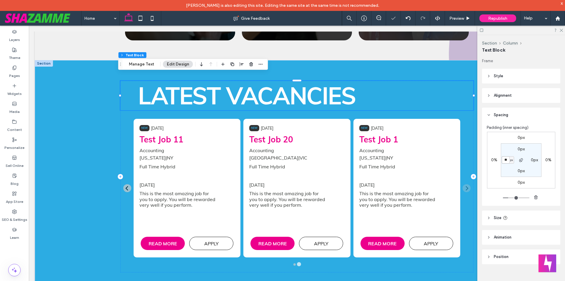
type input "**"
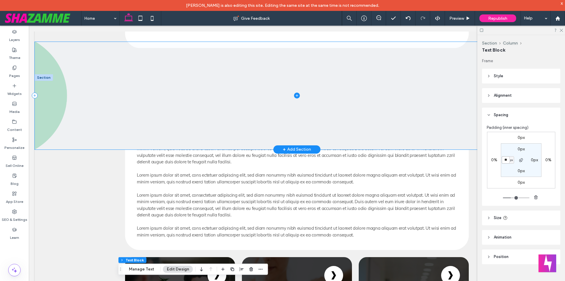
scroll to position [766, 0]
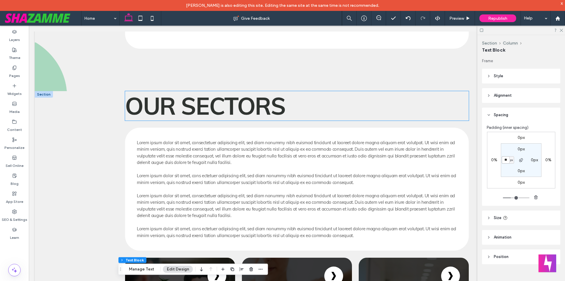
click at [261, 109] on span "Our Sectors" at bounding box center [205, 105] width 160 height 29
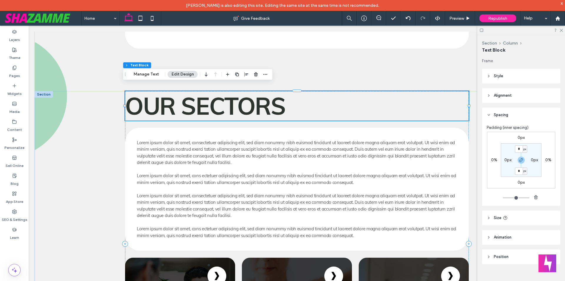
click at [507, 160] on label "0px" at bounding box center [508, 159] width 7 height 5
click at [521, 159] on icon "button" at bounding box center [521, 160] width 5 height 5
click at [509, 160] on input "*" at bounding box center [506, 159] width 8 height 7
type input "**"
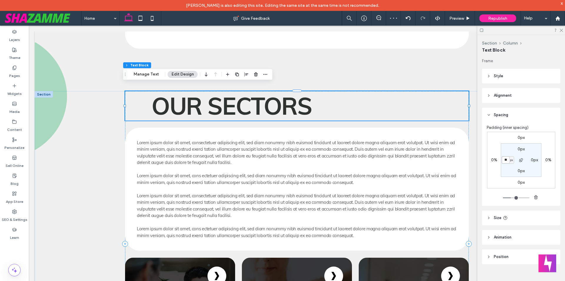
type input "**"
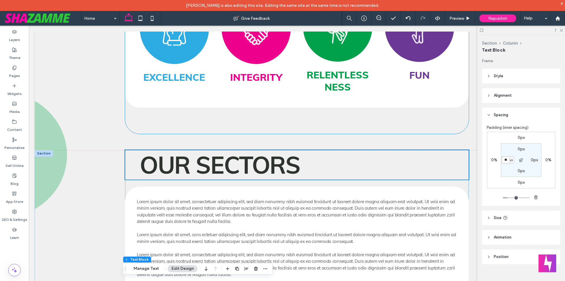
scroll to position [559, 0]
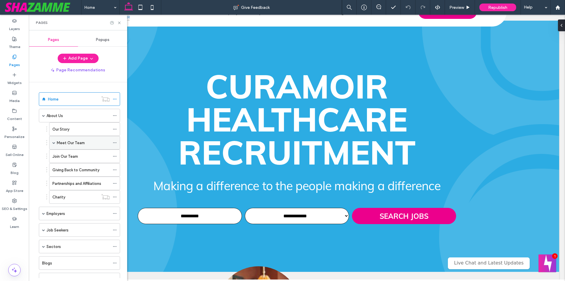
click at [54, 143] on span at bounding box center [53, 142] width 3 height 3
click at [66, 170] on label "Join Our Team" at bounding box center [65, 170] width 26 height 10
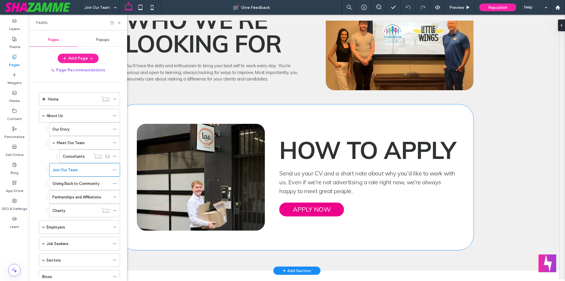
scroll to position [2503, 0]
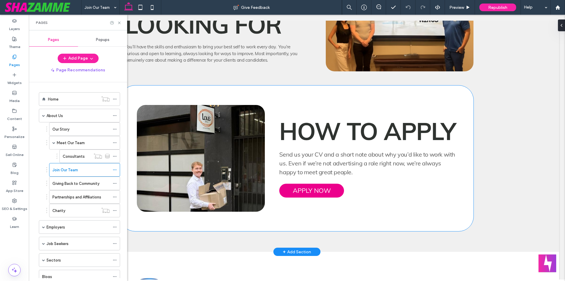
click at [317, 161] on span "Send us your CV and a short note about why you’d like to work with us. Even if …" at bounding box center [367, 162] width 176 height 25
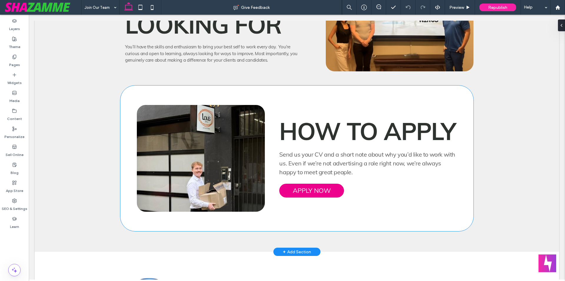
click at [317, 161] on span "Send us your CV and a short note about why you’d like to work with us. Even if …" at bounding box center [367, 162] width 176 height 25
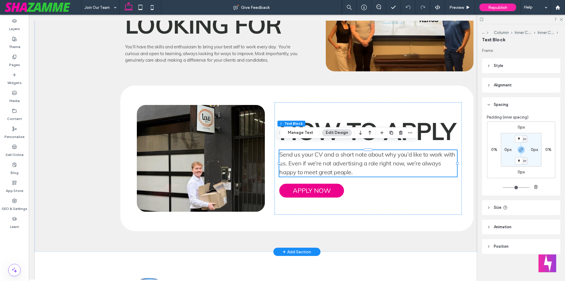
click at [317, 161] on span "Send us your CV and a short note about why you’d like to work with us. Even if …" at bounding box center [367, 162] width 176 height 25
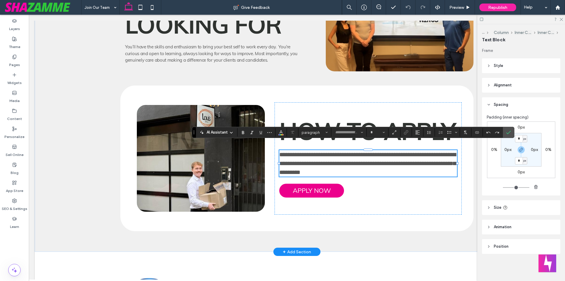
type input "****"
type input "**"
click at [377, 132] on input "**" at bounding box center [375, 132] width 11 height 5
type input "**"
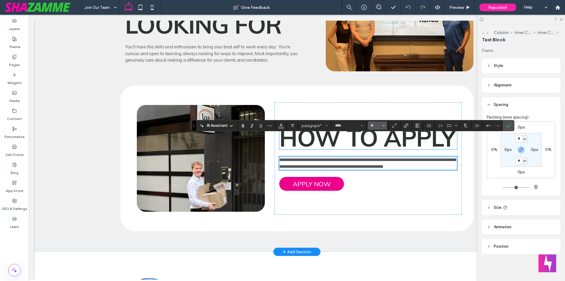
scroll to position [2509, 0]
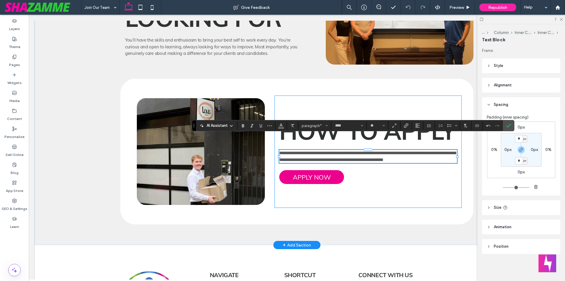
click at [381, 161] on div "**********" at bounding box center [368, 151] width 187 height 112
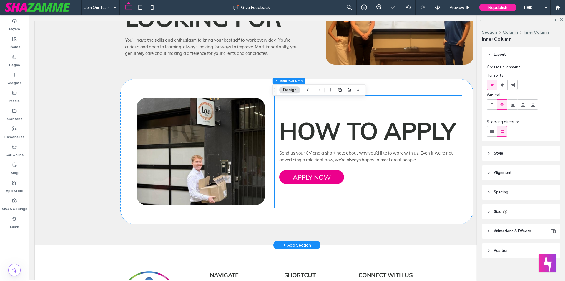
scroll to position [2450, 0]
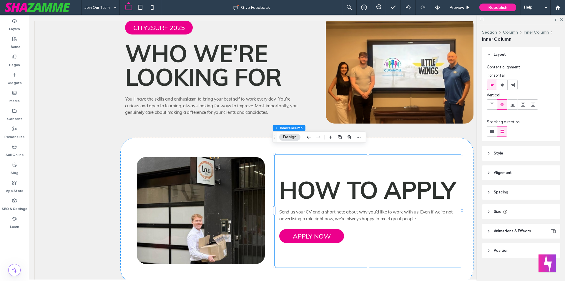
click at [317, 185] on strong "How to Apply" at bounding box center [367, 189] width 176 height 29
click at [317, 185] on div "How to Apply" at bounding box center [368, 190] width 178 height 24
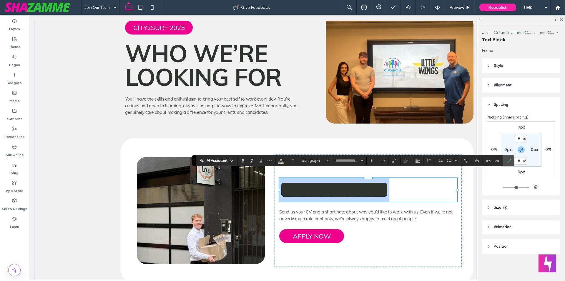
type input "****"
type input "**"
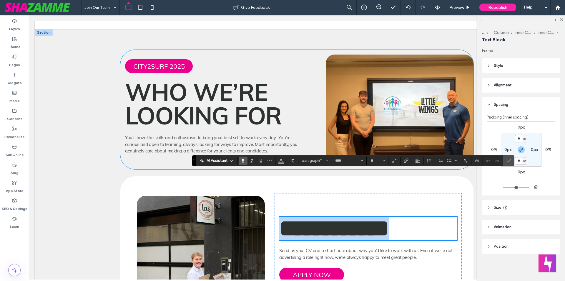
scroll to position [2362, 0]
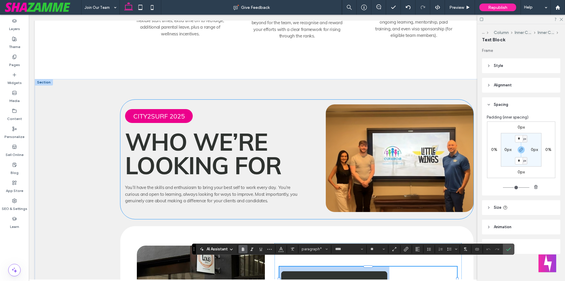
click at [218, 184] on span "You’ll have the skills and enthusiasm to bring your best self to work every day…" at bounding box center [211, 193] width 173 height 19
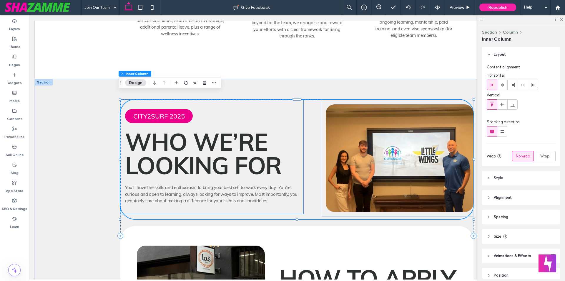
click at [218, 184] on span "You’ll have the skills and enthusiasm to bring your best self to work every day…" at bounding box center [211, 193] width 173 height 19
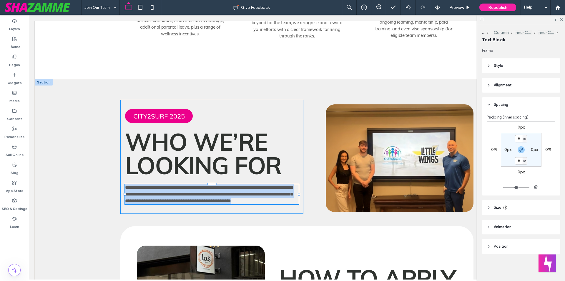
type input "****"
type input "**"
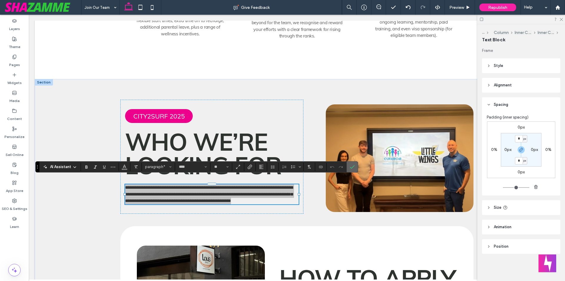
drag, startPoint x: 354, startPoint y: 168, endPoint x: 331, endPoint y: 153, distance: 27.5
click at [354, 168] on icon "Confirm" at bounding box center [352, 166] width 5 height 5
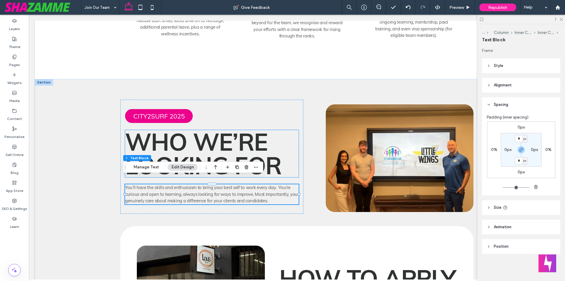
click at [189, 127] on strong "Who We’re Looking For" at bounding box center [203, 153] width 156 height 53
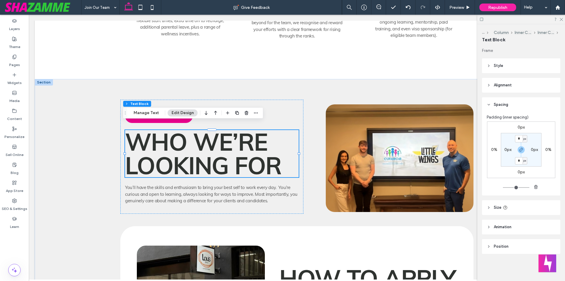
click at [189, 127] on strong "Who We’re Looking For" at bounding box center [203, 153] width 156 height 53
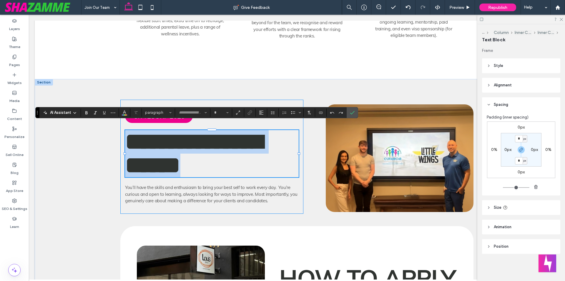
type input "****"
type input "**"
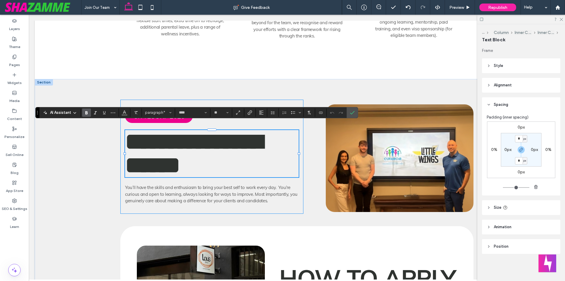
click at [299, 137] on div "**********" at bounding box center [211, 157] width 183 height 114
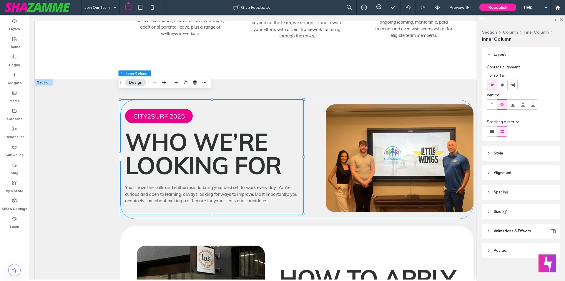
click at [309, 140] on div "CITY2SURF 2025 Who We’re Looking For You’ll have the skills and enthusiasm to b…" at bounding box center [296, 159] width 353 height 119
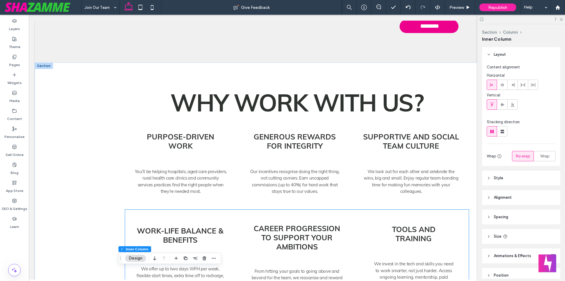
scroll to position [2097, 0]
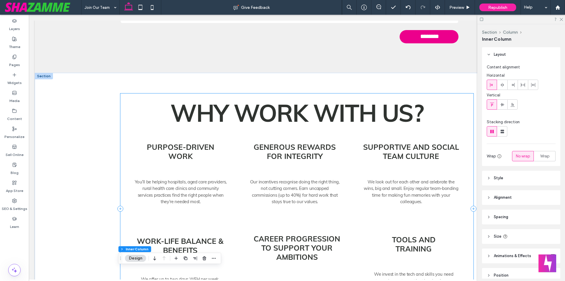
click at [312, 93] on div "Why Work With Us? Purpose-driven work You’ll be helping hospitals, aged care pr…" at bounding box center [296, 208] width 353 height 230
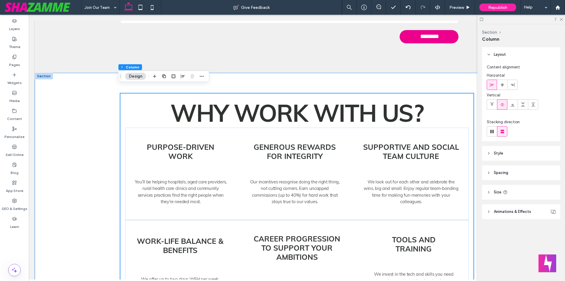
click at [261, 77] on div "Why Work With Us? Purpose-driven work You’ll be helping hospitals, aged care pr…" at bounding box center [296, 208] width 353 height 271
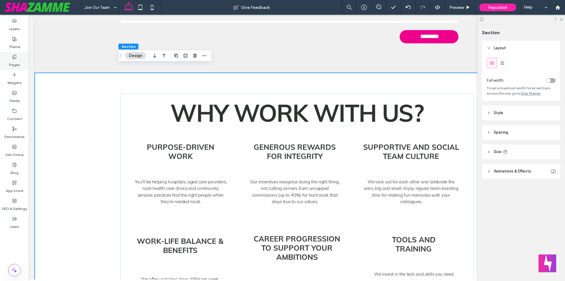
click at [18, 62] on label "Pages" at bounding box center [14, 63] width 11 height 8
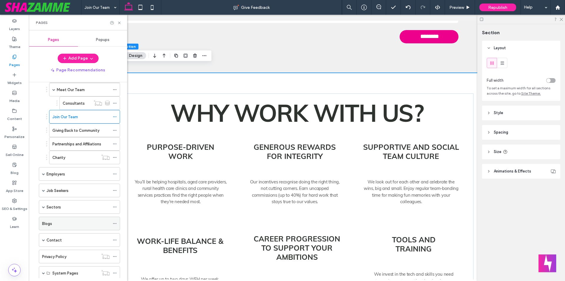
scroll to position [59, 0]
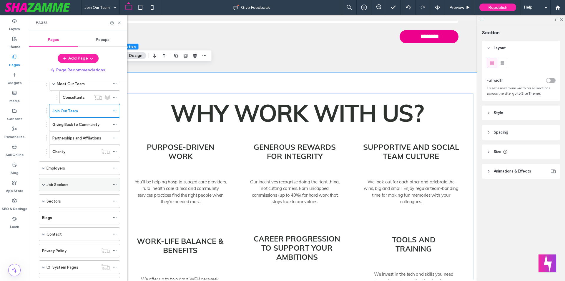
click at [43, 184] on span at bounding box center [43, 184] width 3 height 3
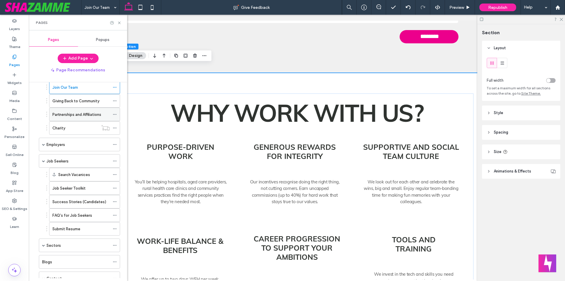
scroll to position [118, 0]
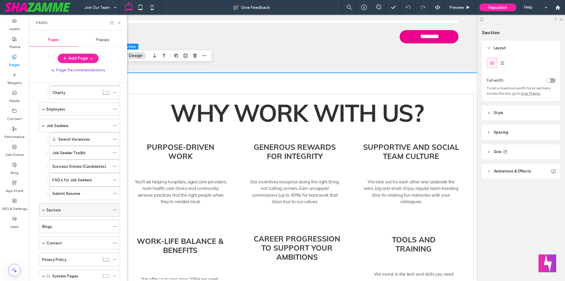
click at [42, 207] on div "Sectors" at bounding box center [79, 210] width 81 height 14
click at [43, 211] on span at bounding box center [43, 209] width 3 height 3
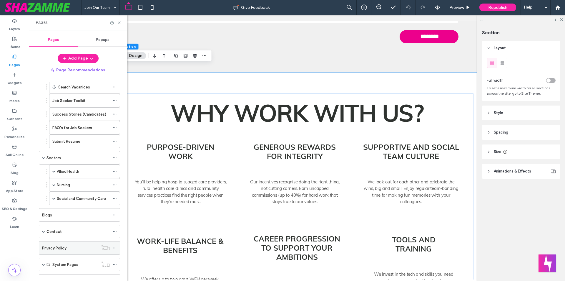
scroll to position [106, 0]
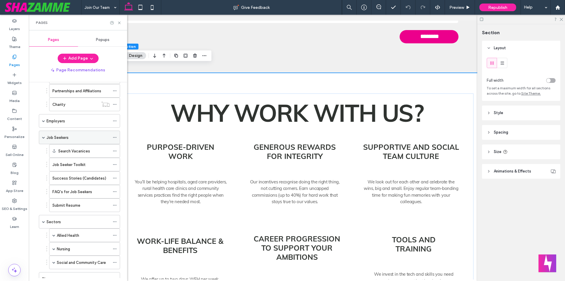
click at [44, 138] on span at bounding box center [43, 137] width 3 height 3
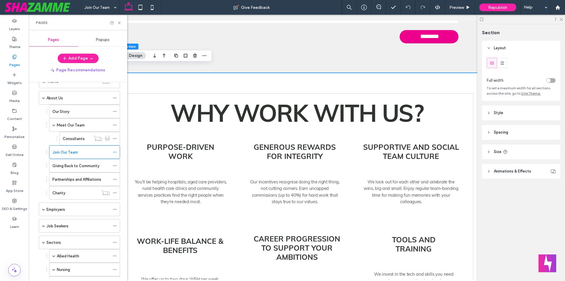
scroll to position [0, 0]
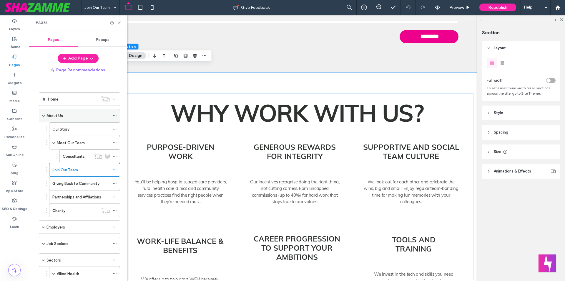
click at [42, 116] on span at bounding box center [43, 115] width 3 height 3
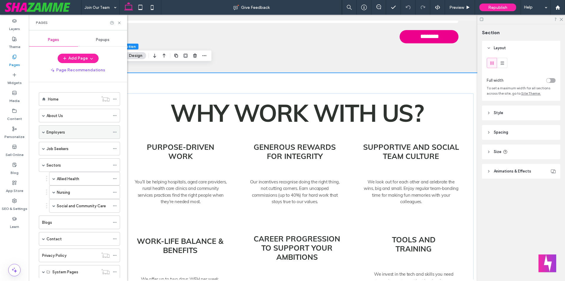
click at [43, 132] on span at bounding box center [43, 131] width 3 height 3
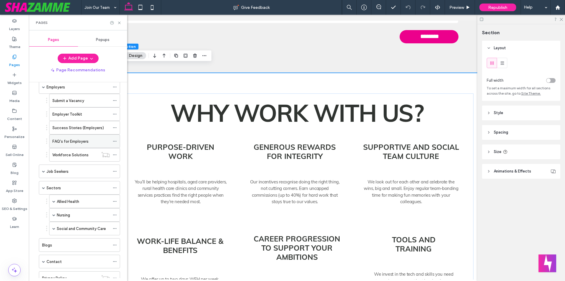
scroll to position [59, 0]
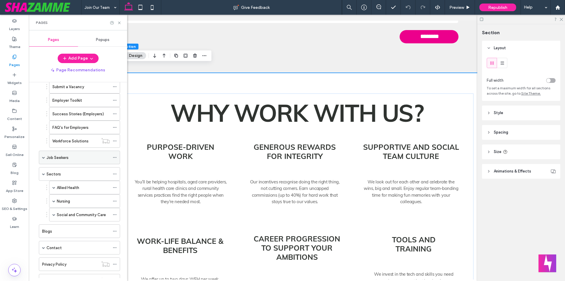
click at [44, 157] on span at bounding box center [43, 157] width 3 height 3
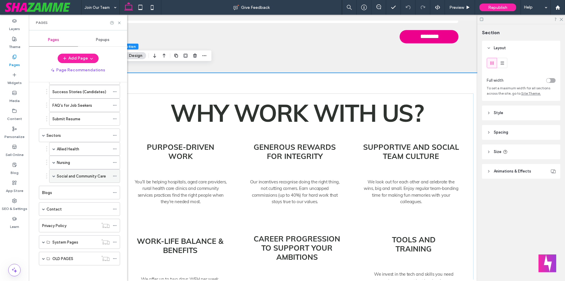
scroll to position [167, 0]
click at [54, 146] on span at bounding box center [53, 146] width 3 height 3
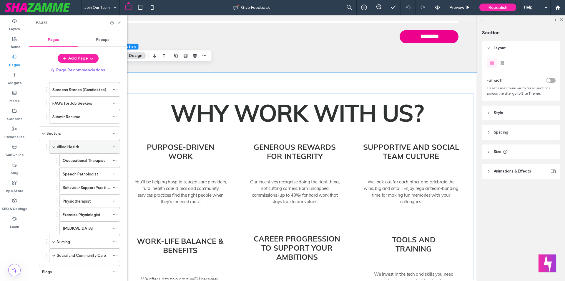
click at [53, 147] on span at bounding box center [53, 146] width 3 height 3
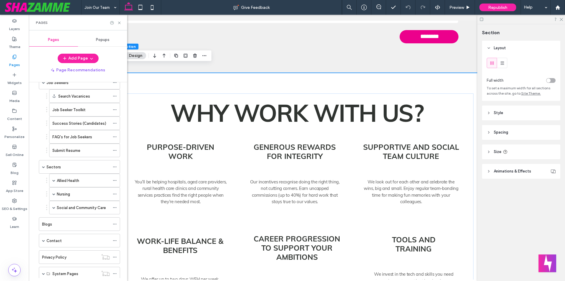
scroll to position [147, 0]
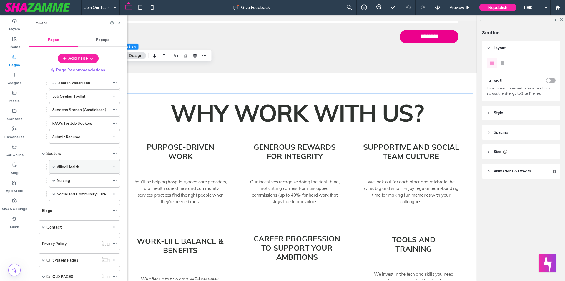
click at [54, 167] on span at bounding box center [53, 166] width 3 height 3
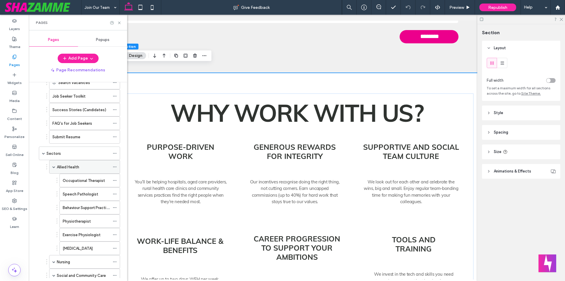
click at [54, 167] on span at bounding box center [53, 166] width 3 height 3
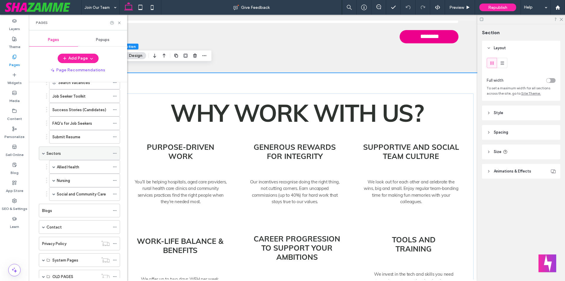
click at [114, 153] on icon at bounding box center [115, 153] width 4 height 4
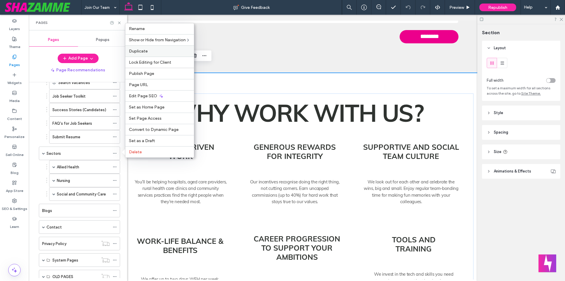
click at [150, 52] on label "Duplicate" at bounding box center [160, 51] width 62 height 5
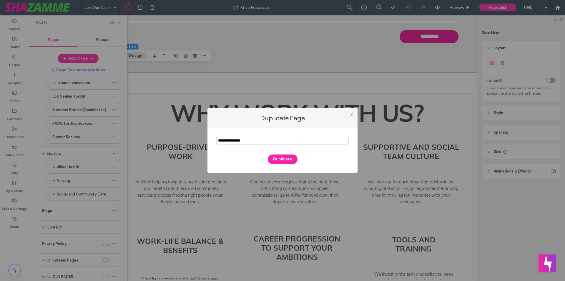
drag, startPoint x: 254, startPoint y: 140, endPoint x: 206, endPoint y: 140, distance: 48.3
click at [206, 140] on div "Duplicate Page Duplicate" at bounding box center [282, 140] width 565 height 281
type input "*******"
click at [291, 159] on button "Duplicate" at bounding box center [283, 158] width 30 height 9
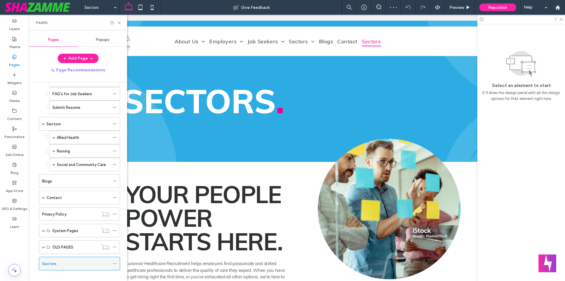
scroll to position [184, 0]
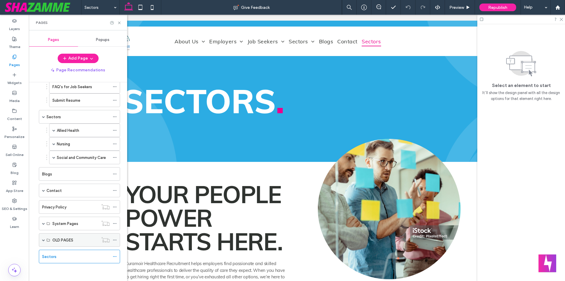
click at [44, 240] on span at bounding box center [43, 239] width 3 height 3
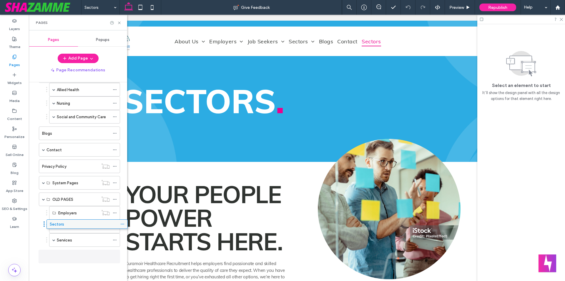
scroll to position [221, 0]
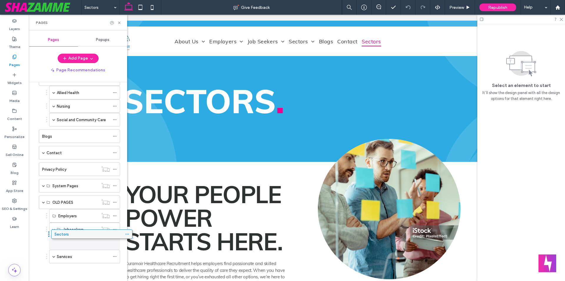
drag, startPoint x: 64, startPoint y: 254, endPoint x: 77, endPoint y: 234, distance: 23.8
click at [115, 242] on icon at bounding box center [115, 243] width 4 height 4
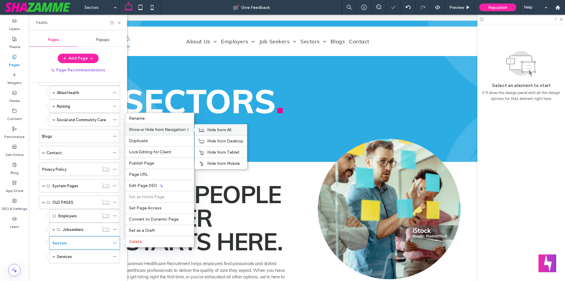
click at [231, 125] on div "Hide from All" at bounding box center [221, 129] width 52 height 11
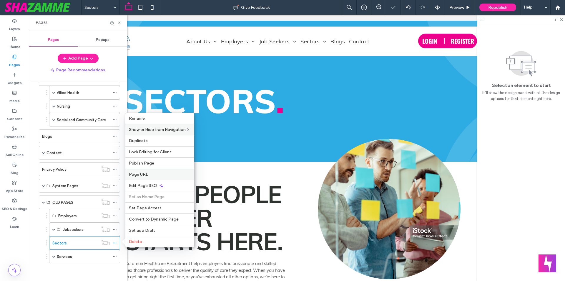
click at [143, 172] on span "Page URL" at bounding box center [138, 174] width 19 height 5
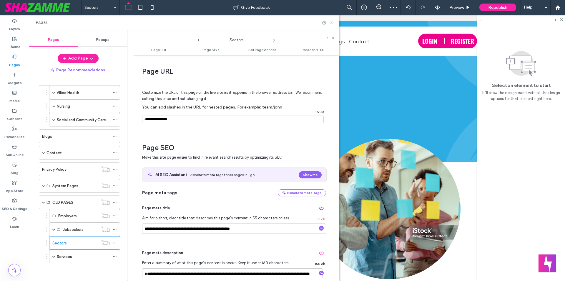
drag, startPoint x: 158, startPoint y: 121, endPoint x: 188, endPoint y: 121, distance: 30.0
click at [188, 121] on input "notEmpty" at bounding box center [233, 119] width 182 height 8
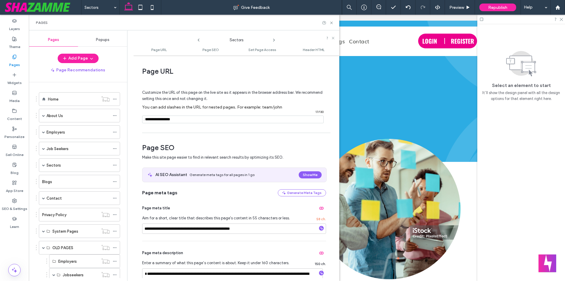
type input "**********"
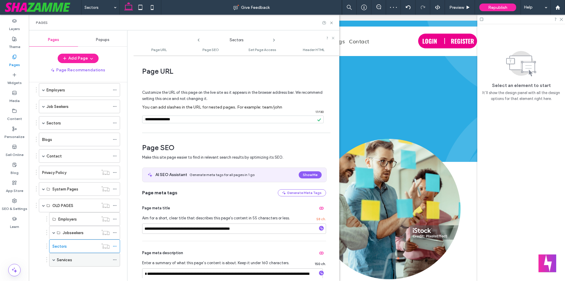
scroll to position [45, 0]
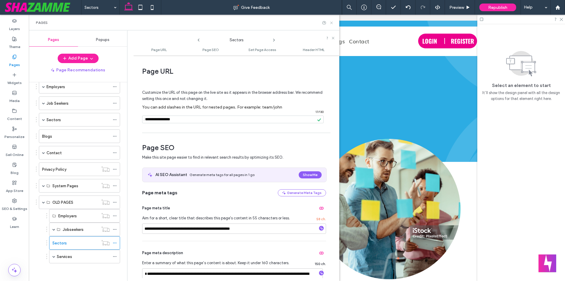
drag, startPoint x: 333, startPoint y: 23, endPoint x: 278, endPoint y: 134, distance: 123.6
click at [333, 23] on icon at bounding box center [331, 23] width 4 height 4
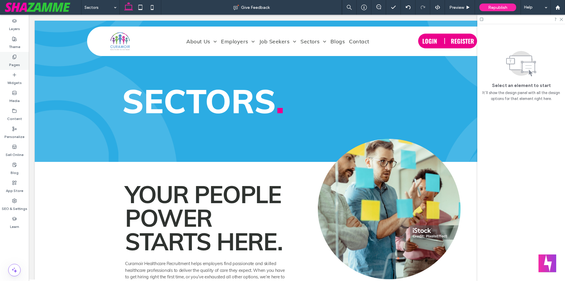
click at [19, 62] on label "Pages" at bounding box center [14, 63] width 11 height 8
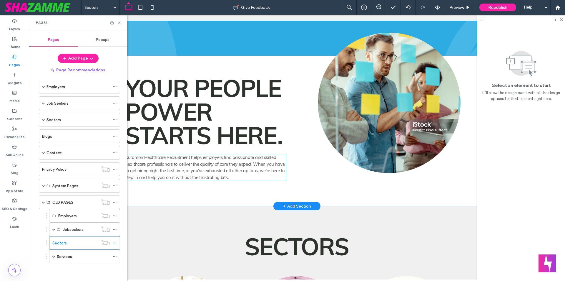
scroll to position [118, 0]
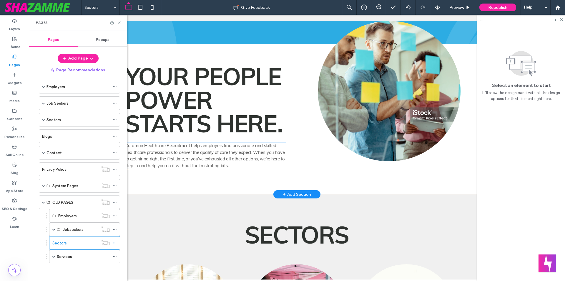
click at [191, 160] on span "Curamoir Healthcare Recruitment helps employers find passionate and skilled hea…" at bounding box center [205, 156] width 160 height 26
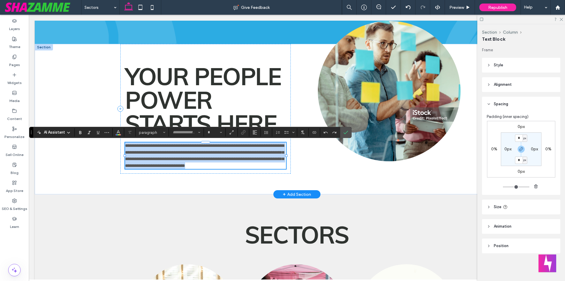
type input "****"
click at [242, 166] on p "**********" at bounding box center [205, 155] width 161 height 27
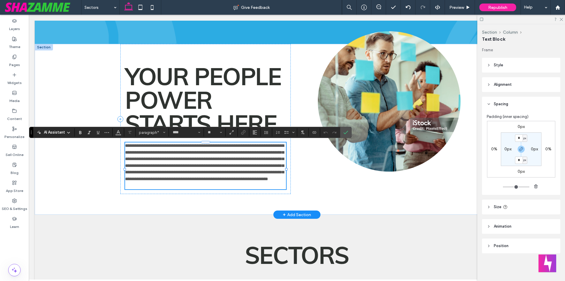
scroll to position [0, 0]
type input "**"
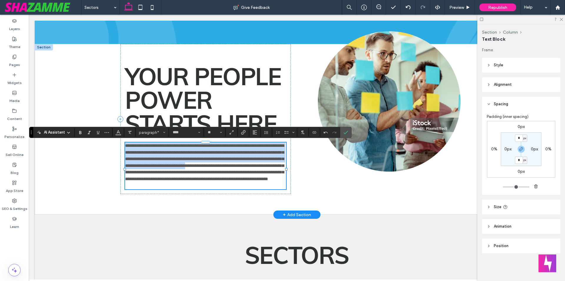
drag, startPoint x: 226, startPoint y: 166, endPoint x: 123, endPoint y: 145, distance: 105.1
click at [123, 145] on div "**********" at bounding box center [296, 129] width 353 height 170
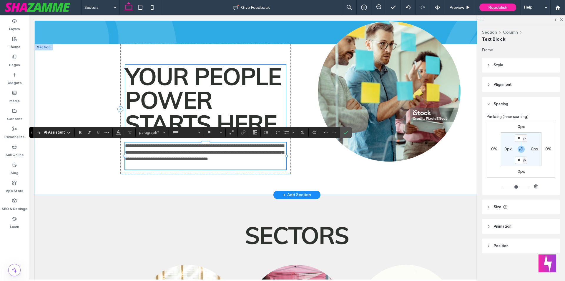
click at [182, 103] on span "Your people power starts here." at bounding box center [203, 100] width 157 height 77
click at [182, 103] on div "Your people power starts here." at bounding box center [205, 99] width 161 height 71
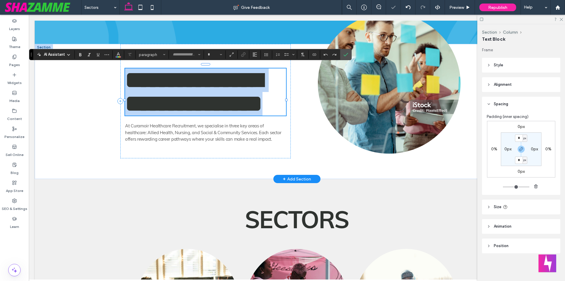
type input "****"
click at [263, 115] on span "**********" at bounding box center [194, 91] width 138 height 47
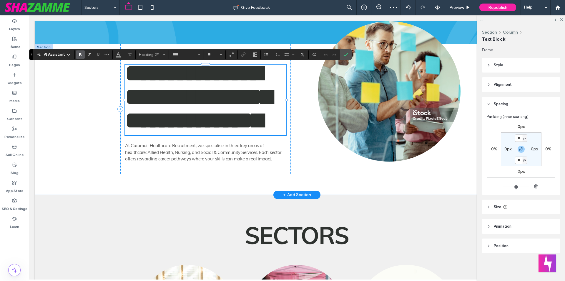
scroll to position [3, 0]
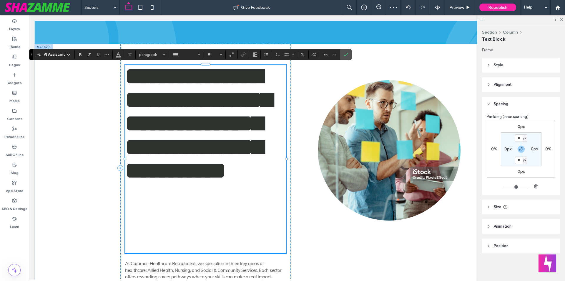
type input "**"
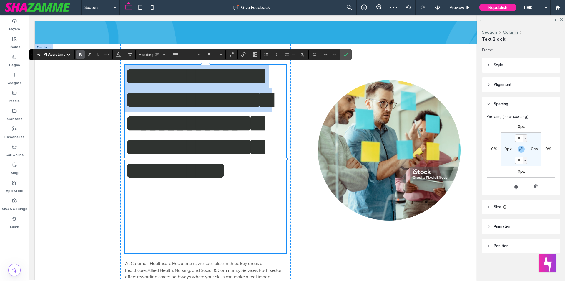
scroll to position [0, 0]
drag, startPoint x: 195, startPoint y: 147, endPoint x: 115, endPoint y: 80, distance: 105.1
click at [115, 80] on div "**********" at bounding box center [297, 178] width 525 height 269
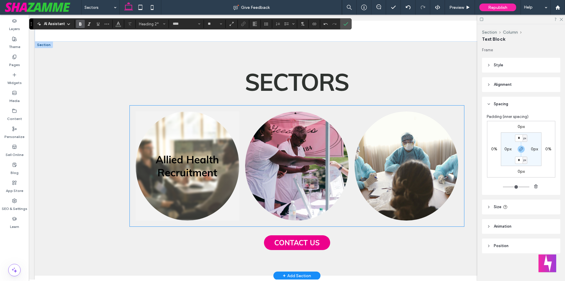
scroll to position [353, 0]
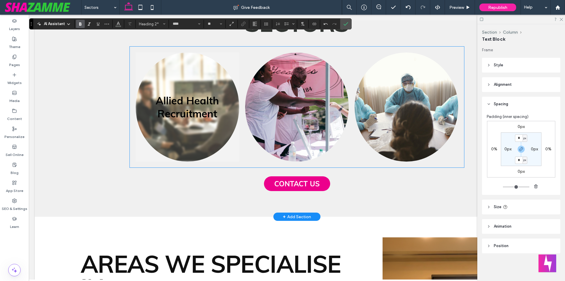
click at [235, 137] on link at bounding box center [188, 106] width 104 height 109
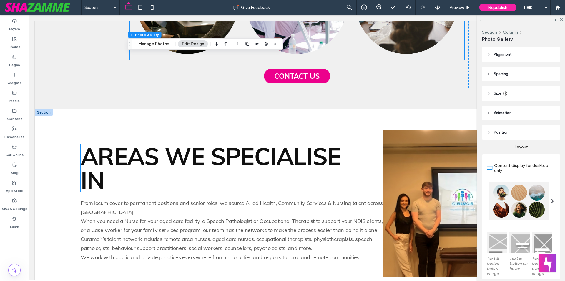
scroll to position [471, 0]
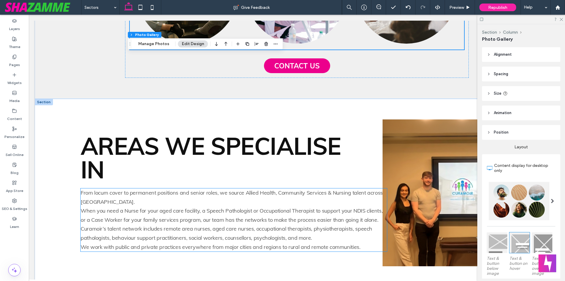
click at [203, 215] on p "When you need a Nurse for your aged care facility, a Speech Pathologist or Occu…" at bounding box center [234, 215] width 307 height 18
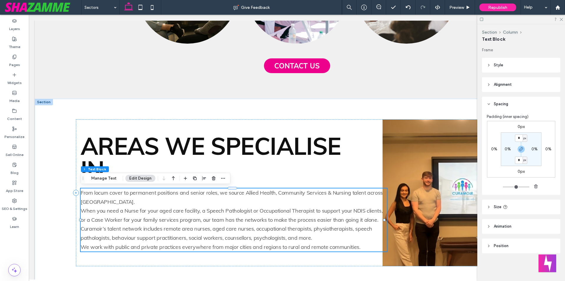
click at [203, 215] on p "When you need a Nurse for your aged care facility, a Speech Pathologist or Occu…" at bounding box center [234, 215] width 307 height 18
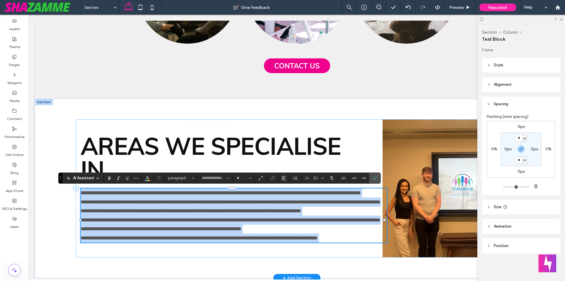
type input "****"
click at [362, 242] on p "**********" at bounding box center [234, 237] width 307 height 9
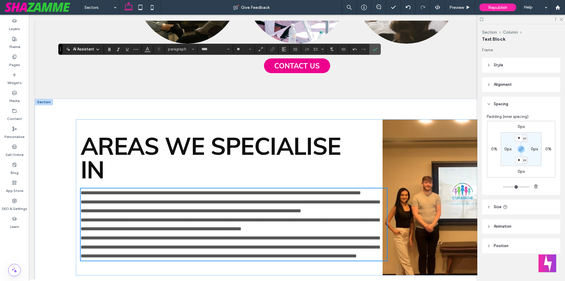
scroll to position [600, 0]
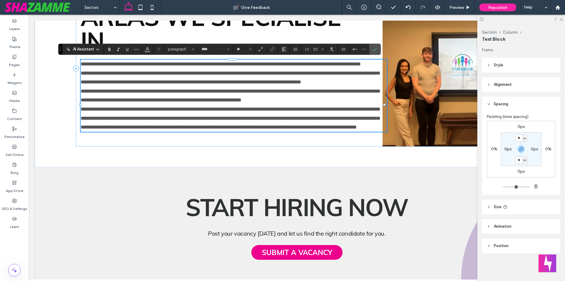
type input "**"
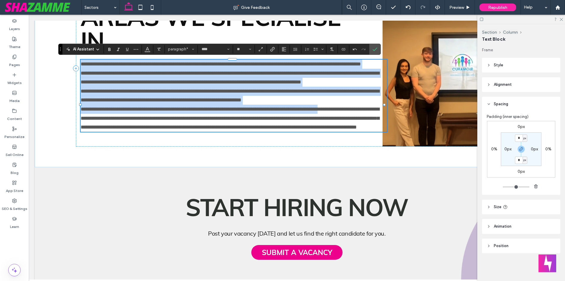
drag, startPoint x: 356, startPoint y: 117, endPoint x: 80, endPoint y: 60, distance: 281.5
click at [80, 60] on div "**********" at bounding box center [297, 68] width 525 height 197
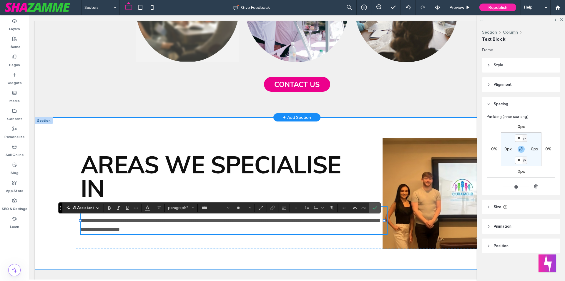
scroll to position [364, 0]
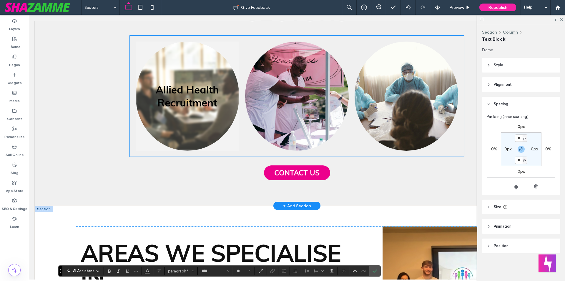
click at [182, 107] on link at bounding box center [188, 96] width 104 height 109
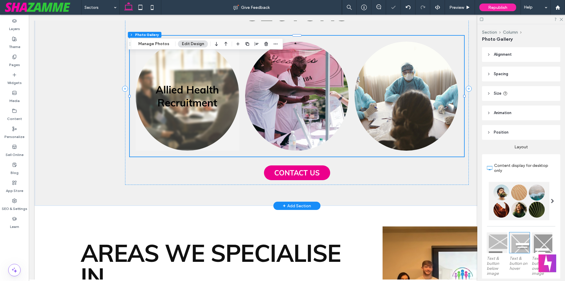
click at [182, 107] on link at bounding box center [188, 96] width 104 height 109
click at [189, 115] on link at bounding box center [188, 96] width 104 height 109
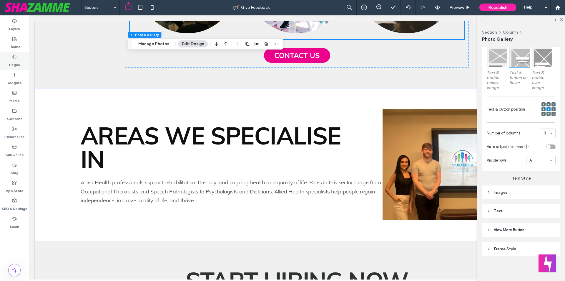
scroll to position [482, 0]
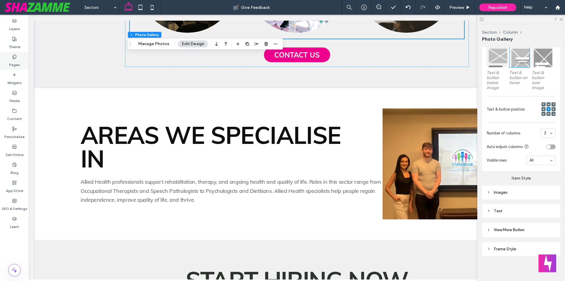
click at [12, 61] on label "Pages" at bounding box center [14, 63] width 11 height 8
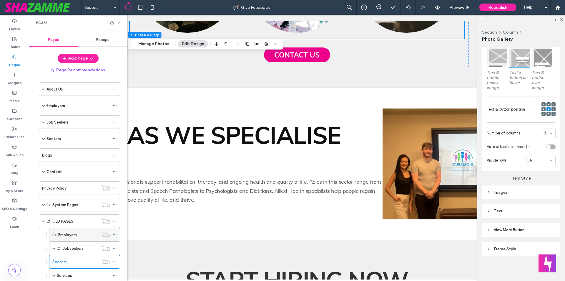
scroll to position [45, 0]
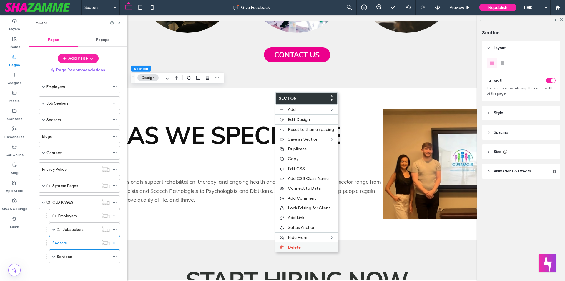
click at [296, 247] on span "Delete" at bounding box center [294, 246] width 13 height 5
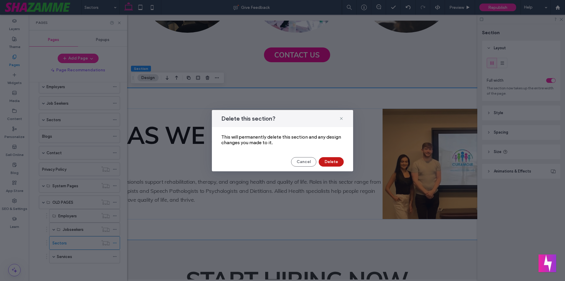
click at [328, 158] on button "Delete" at bounding box center [331, 161] width 25 height 9
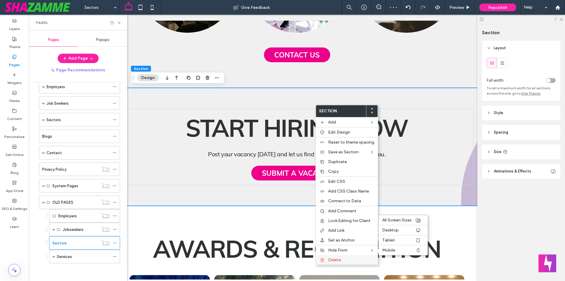
click at [339, 259] on span "Delete" at bounding box center [334, 259] width 13 height 5
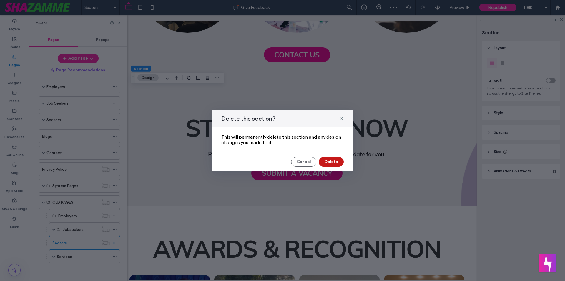
drag, startPoint x: 331, startPoint y: 165, endPoint x: 312, endPoint y: 148, distance: 25.2
click at [331, 165] on button "Delete" at bounding box center [331, 161] width 25 height 9
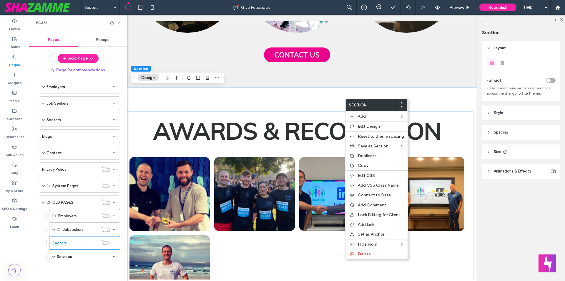
click at [255, 98] on div "Awards & Recognition Button Button Button Button Button" at bounding box center [296, 215] width 353 height 254
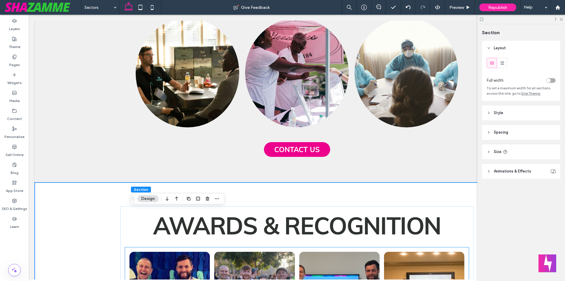
scroll to position [348, 0]
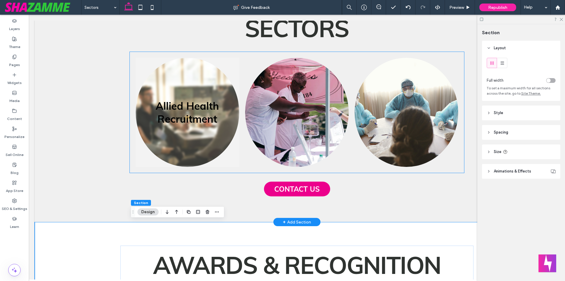
click at [203, 147] on link at bounding box center [188, 112] width 104 height 109
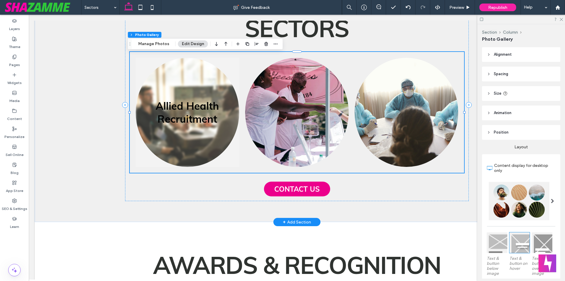
click at [202, 147] on link at bounding box center [188, 112] width 104 height 109
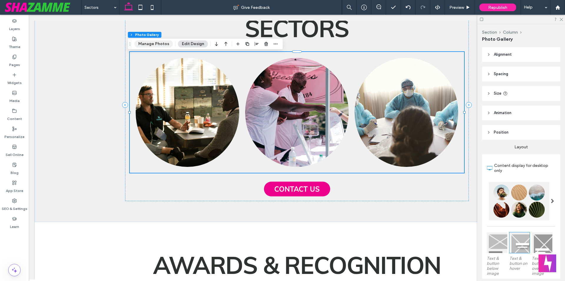
drag, startPoint x: 155, startPoint y: 45, endPoint x: 347, endPoint y: 178, distance: 233.3
click at [155, 45] on button "Manage Photos" at bounding box center [154, 43] width 39 height 7
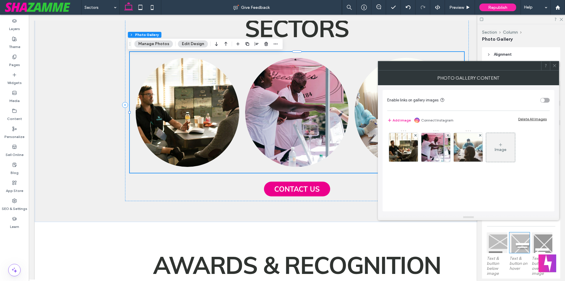
click at [385, 152] on div "Enable links on gallery images Add image Connect Instagram Delete All Images Im…" at bounding box center [469, 150] width 172 height 121
click at [403, 149] on img at bounding box center [403, 147] width 43 height 29
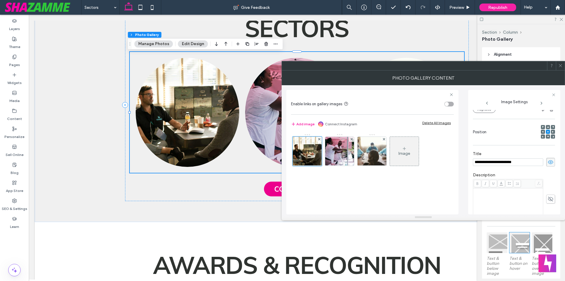
scroll to position [0, 0]
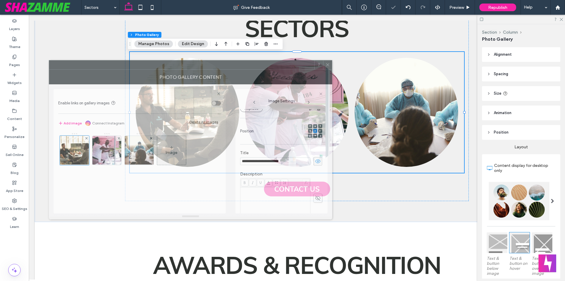
drag, startPoint x: 465, startPoint y: 67, endPoint x: 241, endPoint y: 65, distance: 223.2
click at [241, 65] on div at bounding box center [181, 64] width 265 height 9
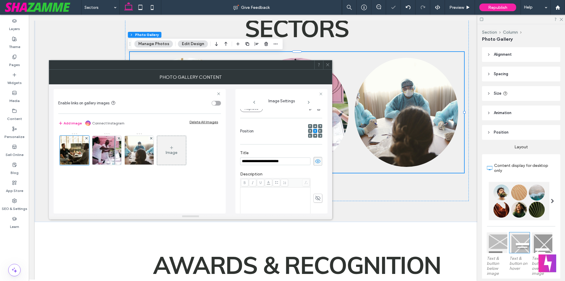
click at [250, 200] on div "Rich Text Editor" at bounding box center [275, 202] width 68 height 29
click at [251, 200] on div "Rich Text Editor" at bounding box center [275, 202] width 68 height 29
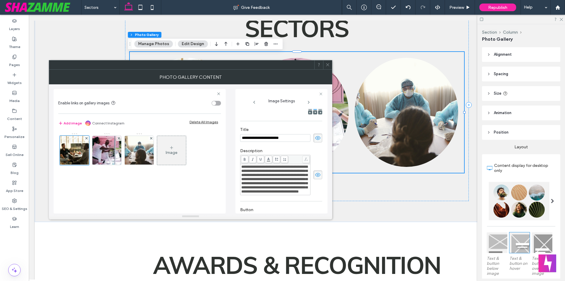
scroll to position [127, 0]
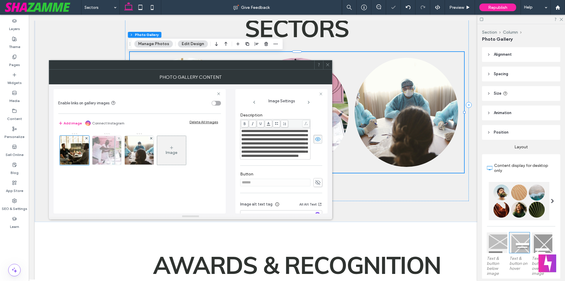
click at [104, 153] on img at bounding box center [106, 150] width 43 height 29
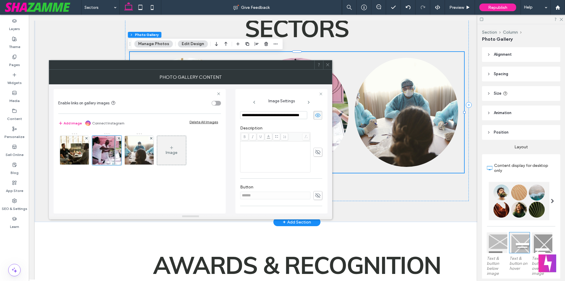
scroll to position [0, 0]
click at [256, 156] on div "Rich Text Editor" at bounding box center [275, 156] width 68 height 29
click at [254, 154] on div "Rich Text Editor" at bounding box center [275, 156] width 68 height 29
click at [141, 158] on img at bounding box center [139, 150] width 43 height 29
click at [315, 151] on icon at bounding box center [318, 152] width 6 height 6
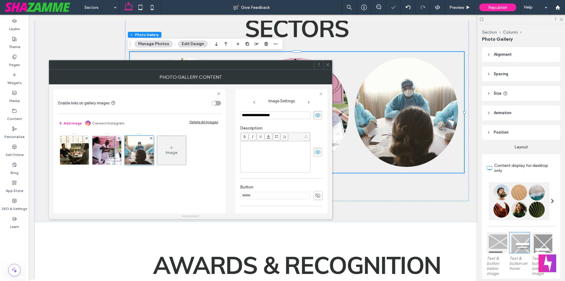
click at [261, 154] on div "Rich Text Editor" at bounding box center [275, 156] width 68 height 29
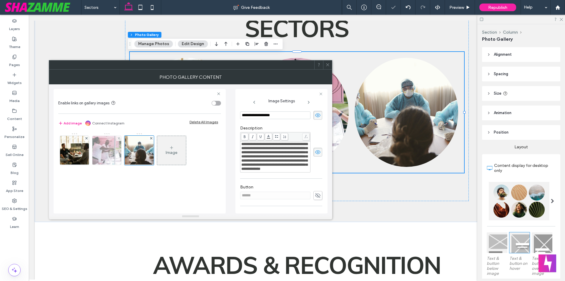
click at [113, 156] on img at bounding box center [106, 150] width 43 height 29
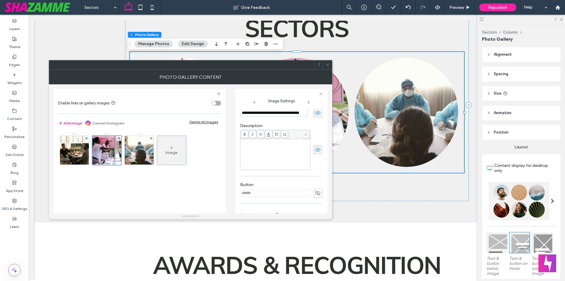
scroll to position [131, 0]
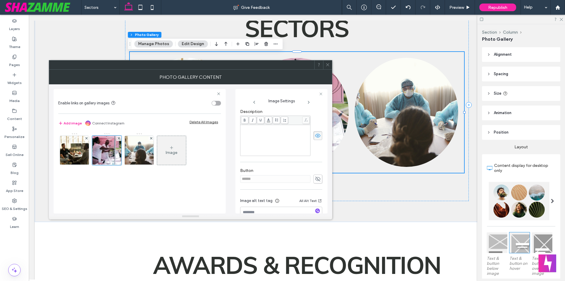
click at [258, 148] on div "Rich Text Editor" at bounding box center [275, 139] width 68 height 29
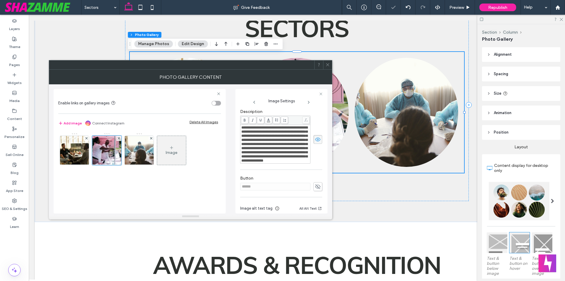
click at [282, 186] on div "**********" at bounding box center [281, 107] width 82 height 259
click at [329, 66] on icon at bounding box center [328, 64] width 4 height 4
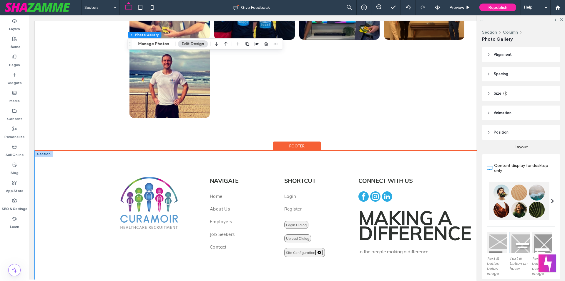
scroll to position [701, 0]
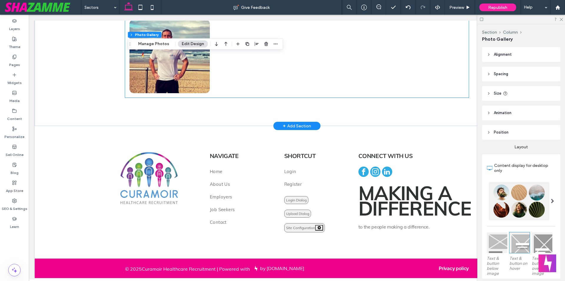
click at [289, 82] on div at bounding box center [254, 56] width 85 height 78
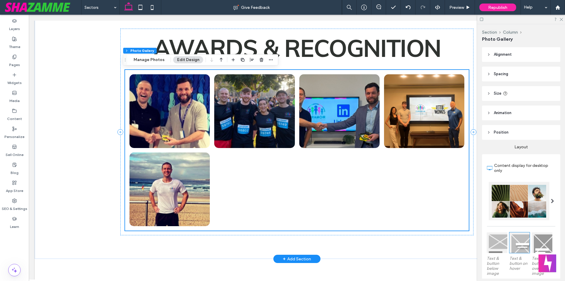
scroll to position [554, 0]
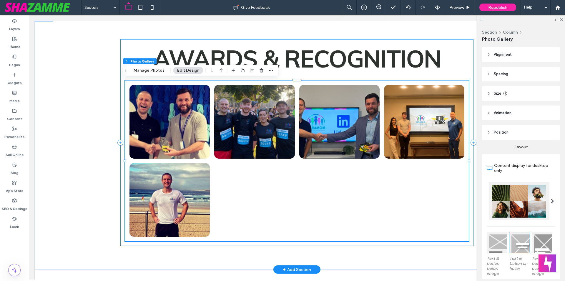
click at [312, 77] on div "Awards & Recognition Button Button Button Button Button" at bounding box center [296, 142] width 353 height 206
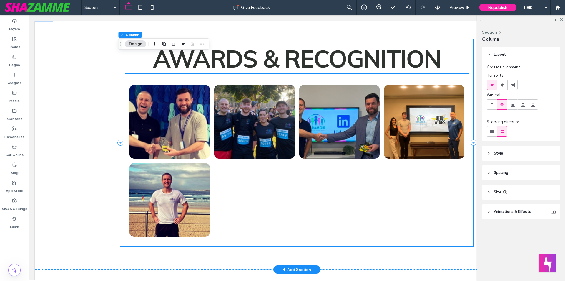
click at [349, 44] on span "Awards & Recognition" at bounding box center [297, 58] width 288 height 29
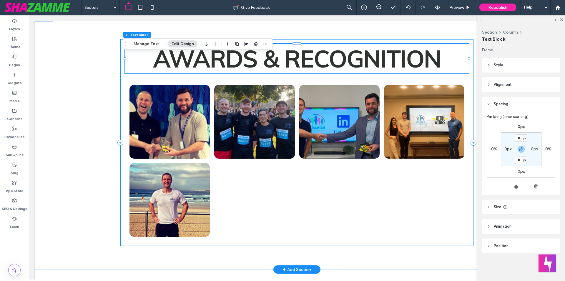
click at [347, 39] on div "Awards & Recognition Button Button Button Button Button" at bounding box center [296, 142] width 353 height 206
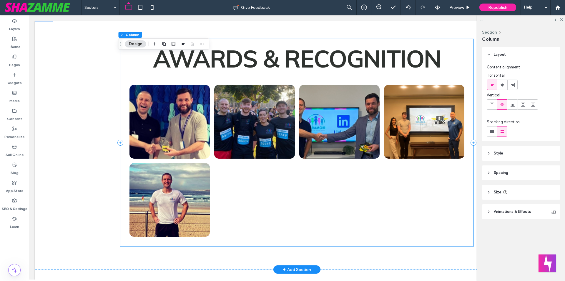
click at [351, 75] on div "Awards & Recognition Button Button Button Button Button" at bounding box center [296, 142] width 353 height 206
click at [308, 43] on div "Awards & Recognition Button Button Button Button Button" at bounding box center [296, 142] width 353 height 206
click at [13, 65] on label "Pages" at bounding box center [14, 63] width 11 height 8
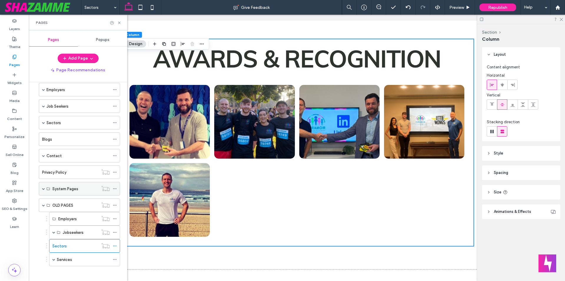
scroll to position [45, 0]
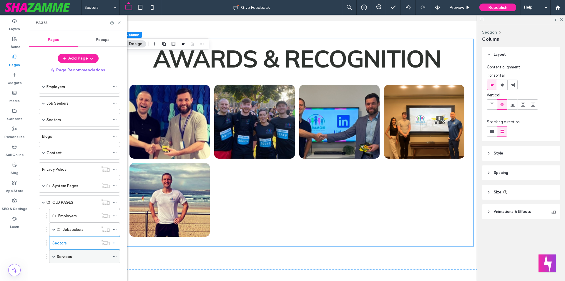
click at [54, 256] on span at bounding box center [53, 256] width 3 height 3
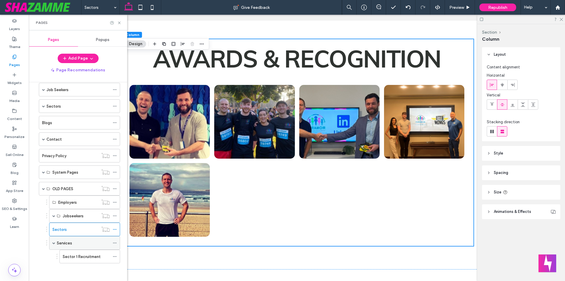
click at [53, 243] on span at bounding box center [53, 242] width 3 height 3
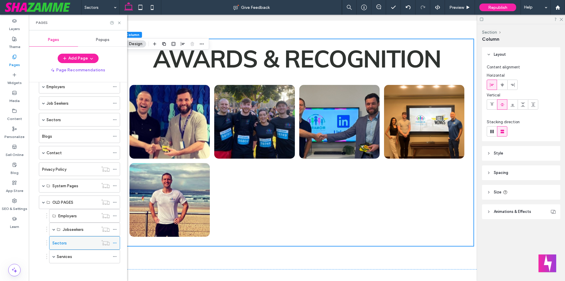
scroll to position [45, 0]
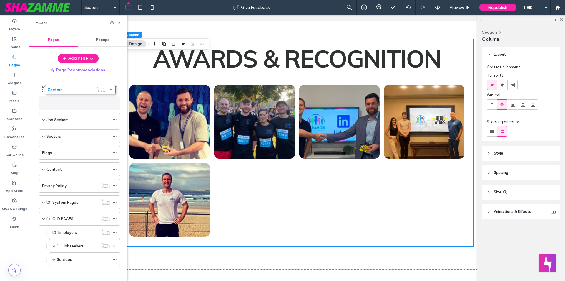
drag, startPoint x: 73, startPoint y: 243, endPoint x: 69, endPoint y: 104, distance: 139.3
click at [43, 87] on span at bounding box center [43, 86] width 3 height 3
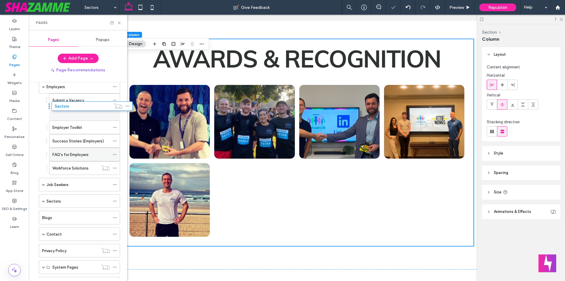
drag, startPoint x: 74, startPoint y: 170, endPoint x: 104, endPoint y: 137, distance: 43.8
